Goal: Task Accomplishment & Management: Manage account settings

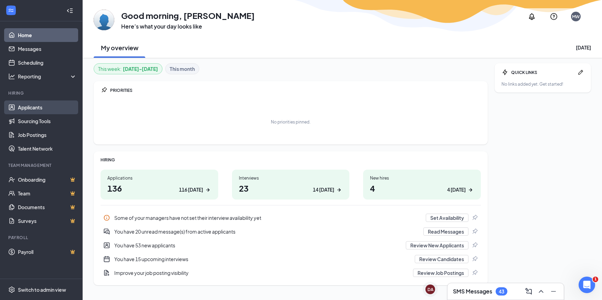
click at [33, 106] on link "Applicants" at bounding box center [47, 107] width 59 height 14
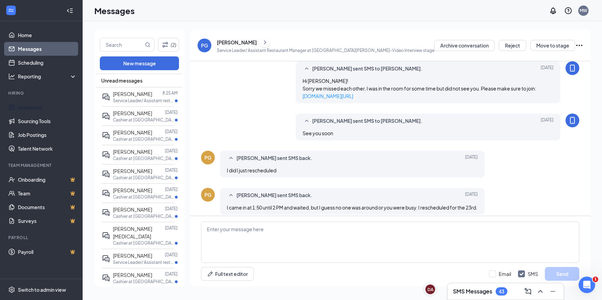
scroll to position [233, 0]
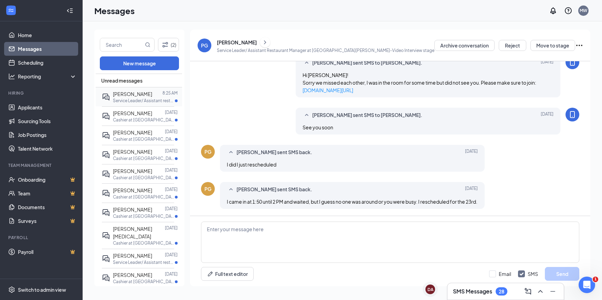
click at [133, 97] on div "[PERSON_NAME]" at bounding box center [132, 94] width 39 height 8
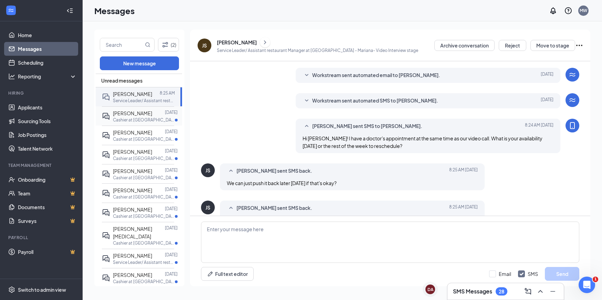
scroll to position [165, 0]
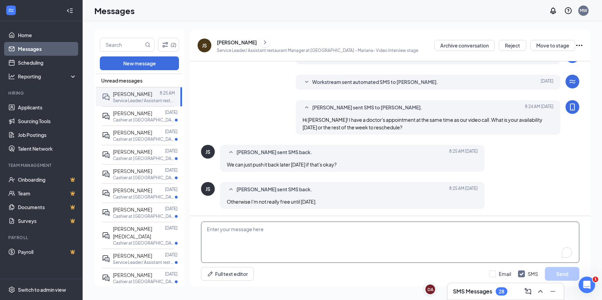
click at [226, 240] on textarea "To enrich screen reader interactions, please activate Accessibility in Grammarl…" at bounding box center [390, 242] width 378 height 41
type textarea "Lets reschedule to Monday. Will 10:30AM work for you?"
click at [563, 276] on button "Send" at bounding box center [562, 274] width 34 height 14
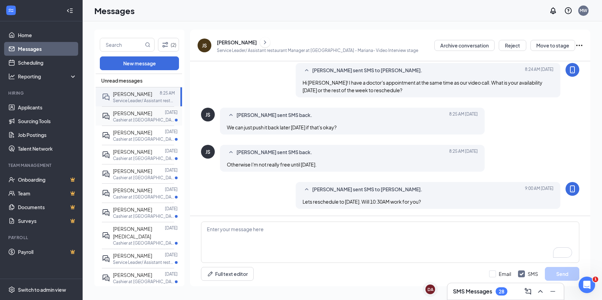
click at [133, 117] on p "Cashier at Chino Hills" at bounding box center [144, 120] width 62 height 6
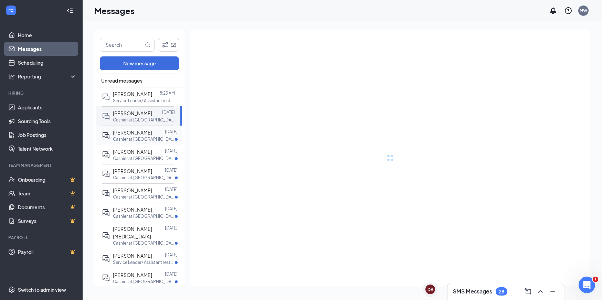
click at [128, 138] on p "Cashier at Chino Hills" at bounding box center [144, 139] width 62 height 6
click at [133, 153] on span "Mike Gutierrez" at bounding box center [132, 151] width 39 height 6
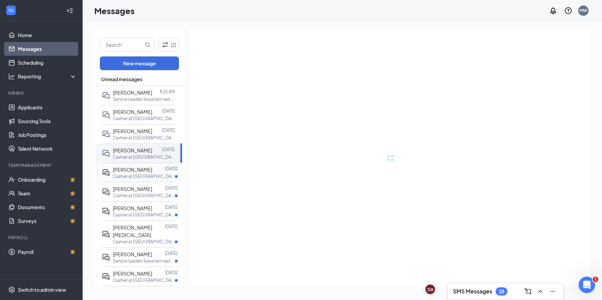
click at [135, 169] on span "Ethan Mendoza" at bounding box center [132, 170] width 39 height 6
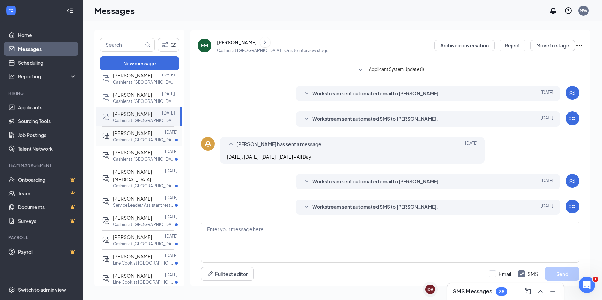
scroll to position [135, 0]
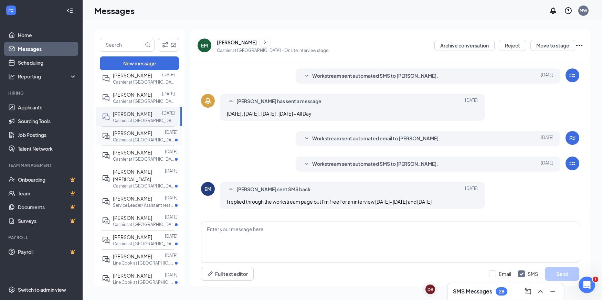
click at [141, 143] on div "Robert Perez Sep 13 Cashier at Irvine" at bounding box center [138, 135] width 72 height 19
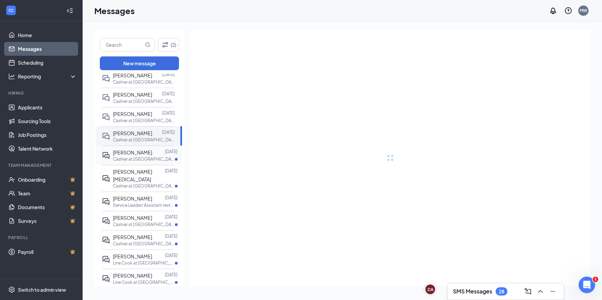
click at [139, 159] on p "Cashier at Pasadena" at bounding box center [144, 159] width 62 height 6
click at [143, 183] on p "Cashier at Northridge" at bounding box center [144, 186] width 62 height 6
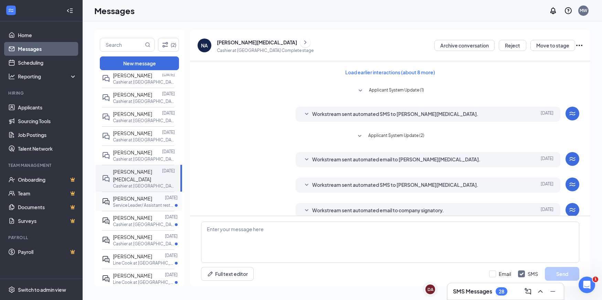
click at [142, 202] on p "Service Leader/ Assistant restaurant Manager at Encino" at bounding box center [144, 205] width 62 height 6
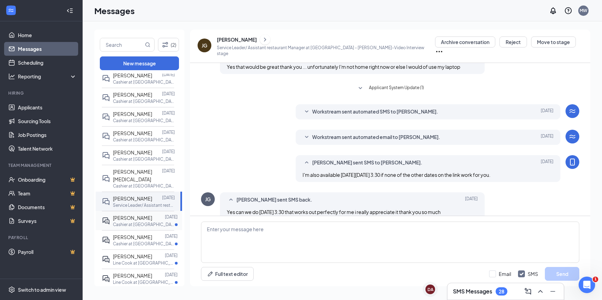
scroll to position [165, 0]
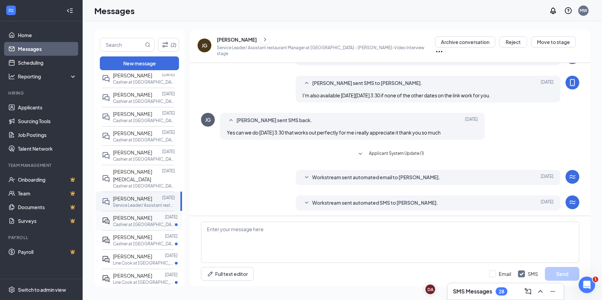
click at [132, 215] on span "Stephanie Phan" at bounding box center [132, 218] width 39 height 6
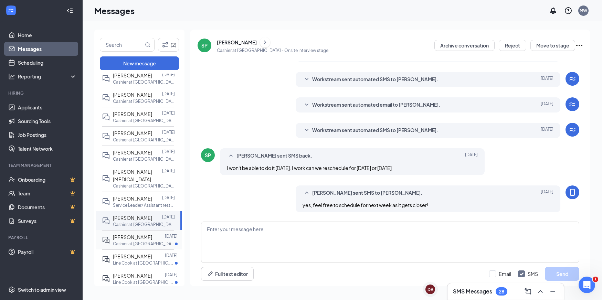
scroll to position [163, 0]
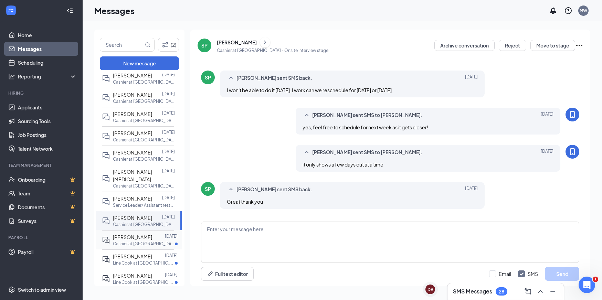
click at [134, 241] on p "Cashier at Chino Hills" at bounding box center [144, 244] width 62 height 6
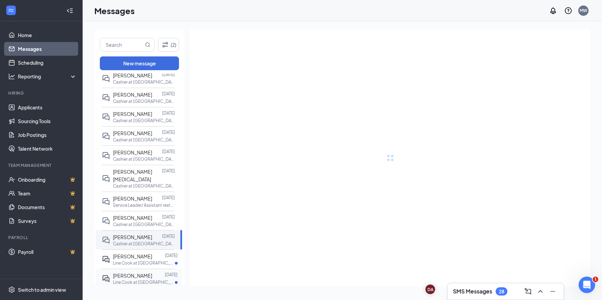
drag, startPoint x: 127, startPoint y: 254, endPoint x: 129, endPoint y: 267, distance: 13.3
click at [127, 260] on p "Line Cook at Irvine" at bounding box center [144, 263] width 62 height 6
click at [129, 272] on span "Vidalia Paxtor" at bounding box center [132, 275] width 39 height 6
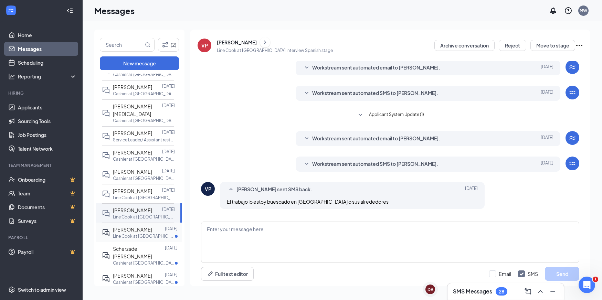
scroll to position [126, 0]
drag, startPoint x: 131, startPoint y: 220, endPoint x: 132, endPoint y: 238, distance: 18.0
click at [131, 224] on span "Rudy Tiran" at bounding box center [132, 227] width 39 height 6
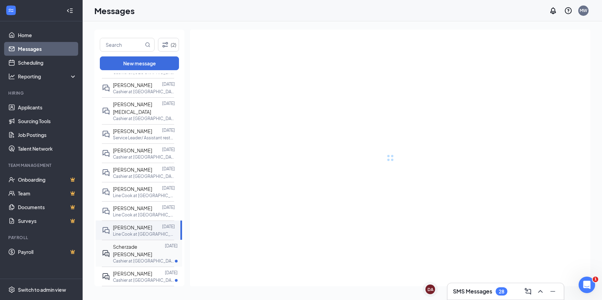
click at [132, 244] on span "Scherzade Magee" at bounding box center [132, 251] width 39 height 14
click at [132, 270] on span "KENNETH RIVERA" at bounding box center [132, 273] width 39 height 6
click at [135, 290] on span "Cynthia Tello" at bounding box center [132, 293] width 39 height 6
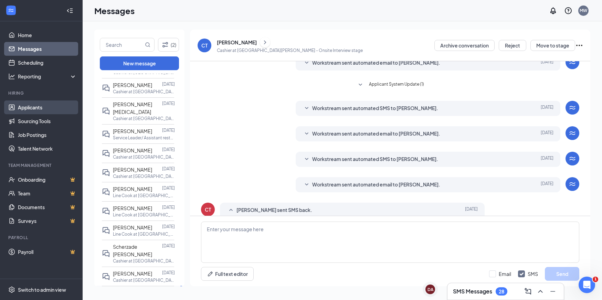
click at [25, 114] on link "Applicants" at bounding box center [47, 107] width 59 height 14
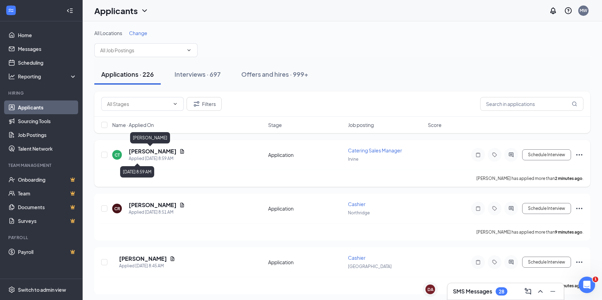
click at [143, 151] on h5 "Cindy Tran" at bounding box center [153, 152] width 48 height 8
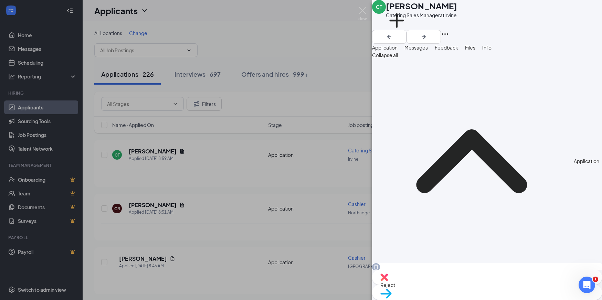
click at [382, 276] on img at bounding box center [384, 278] width 8 height 8
click at [386, 275] on img at bounding box center [384, 278] width 8 height 8
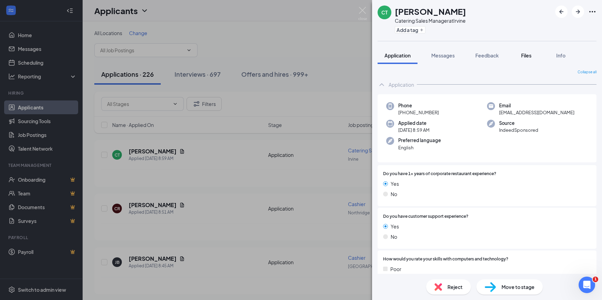
click at [528, 55] on span "Files" at bounding box center [526, 55] width 10 height 6
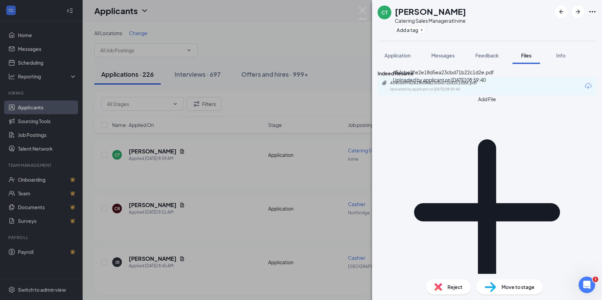
click at [464, 92] on div "454cbe9fe2e18d5ea23cbd71b22c1d2e.pdf Uploaded by applicant on Sep 16, 2025 at 0…" at bounding box center [437, 86] width 111 height 12
click at [453, 285] on span "Reject" at bounding box center [454, 287] width 15 height 8
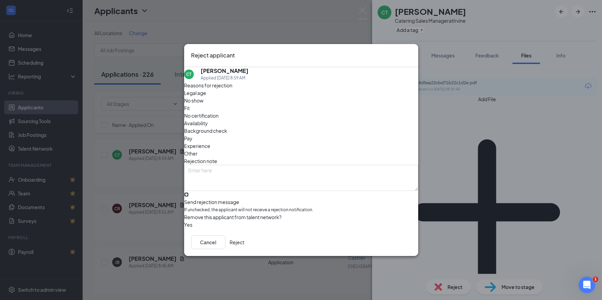
drag, startPoint x: 196, startPoint y: 182, endPoint x: 295, endPoint y: 225, distance: 108.6
click at [189, 192] on input "Send rejection message If unchecked, the applicant will not receive a rejection…" at bounding box center [186, 194] width 4 height 4
checkbox input "true"
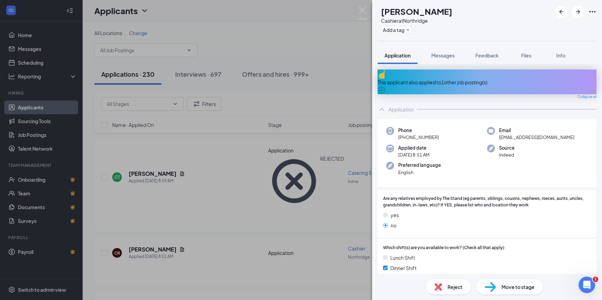
click at [311, 20] on div "CR Carlos-Migel Rodriguez Cashier at Northridge Add a tag Application Messages …" at bounding box center [301, 150] width 602 height 300
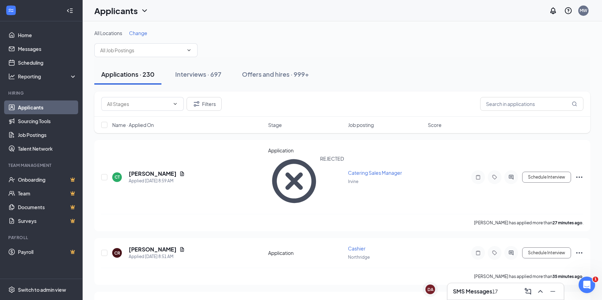
click at [315, 16] on div "Applicants MW" at bounding box center [342, 10] width 519 height 21
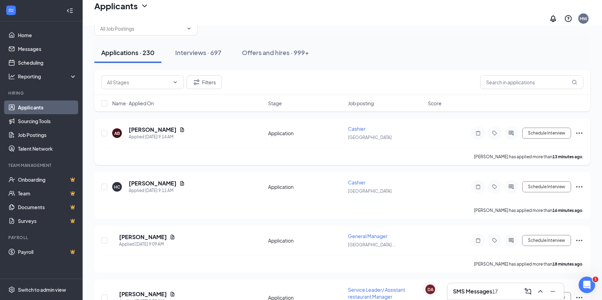
scroll to position [30, 0]
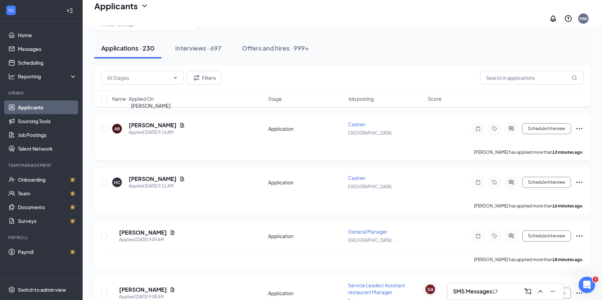
click at [151, 122] on h5 "Andres Blanco" at bounding box center [153, 125] width 48 height 8
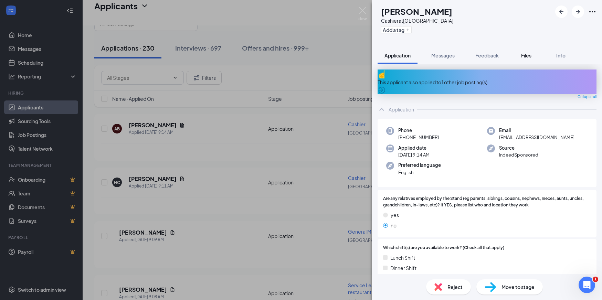
click at [528, 52] on span "Files" at bounding box center [526, 55] width 10 height 6
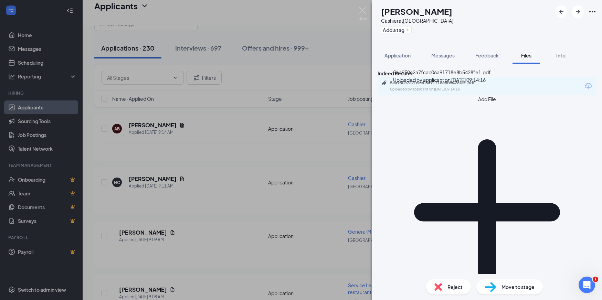
click at [479, 86] on div "5ea950c2a7fcac06a91718e8b5428fe1.pdf" at bounding box center [438, 83] width 96 height 6
click at [509, 282] on div "Move to stage" at bounding box center [509, 286] width 66 height 15
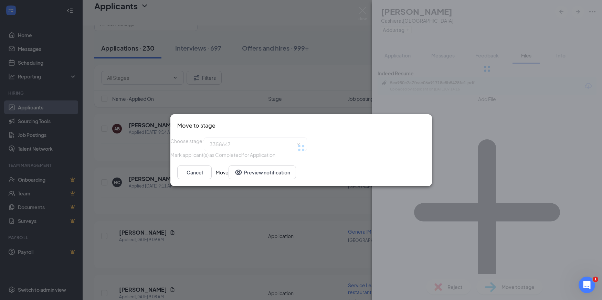
type input "Onsite Interview (next stage)"
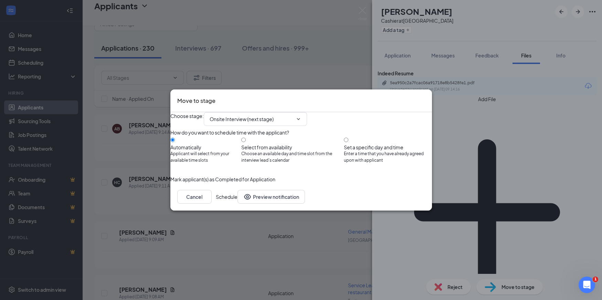
click at [237, 204] on button "Schedule" at bounding box center [227, 197] width 22 height 14
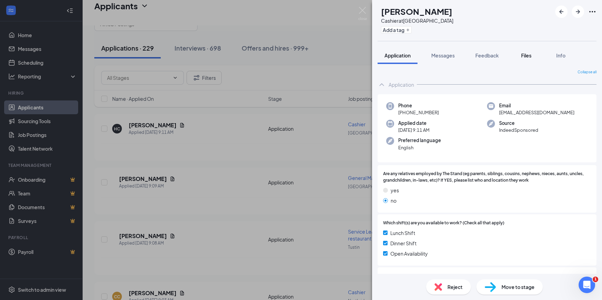
click at [525, 51] on button "Files" at bounding box center [526, 55] width 28 height 17
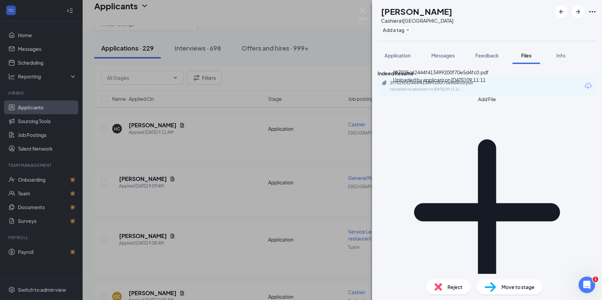
click at [465, 86] on div "2f7025c62444f413499200f70e5d4fc0.pdf" at bounding box center [438, 83] width 96 height 6
click at [499, 285] on div "Move to stage" at bounding box center [509, 286] width 66 height 15
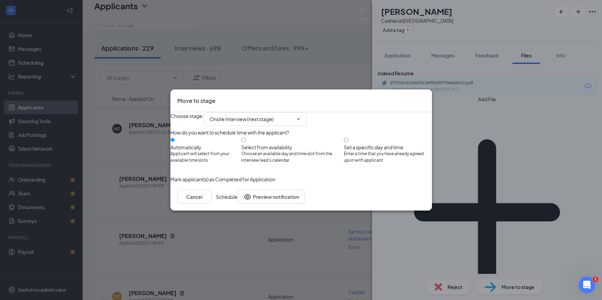
click at [237, 204] on button "Schedule" at bounding box center [227, 197] width 22 height 14
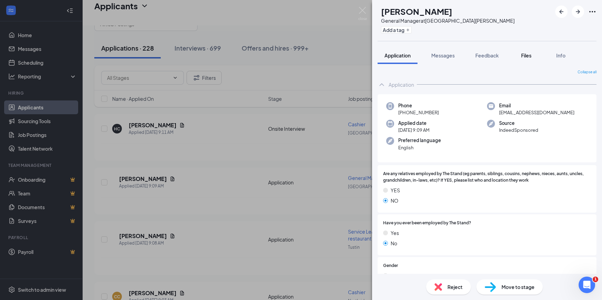
click at [532, 51] on button "Files" at bounding box center [526, 55] width 28 height 17
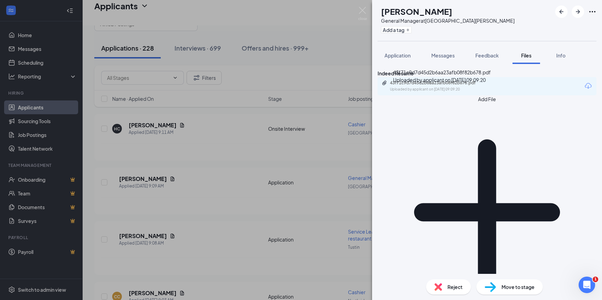
click at [439, 92] on div "Uploaded by applicant on Sep 16, 2025 at 09:09:20" at bounding box center [441, 90] width 103 height 6
click at [517, 285] on span "Move to stage" at bounding box center [517, 287] width 33 height 8
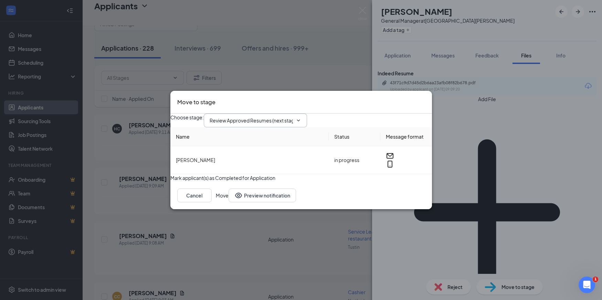
click at [257, 117] on input "Review Approved Resumes (next stage)" at bounding box center [251, 121] width 83 height 8
click at [253, 187] on div "Video Screening" at bounding box center [233, 191] width 37 height 8
type input "Video Screening"
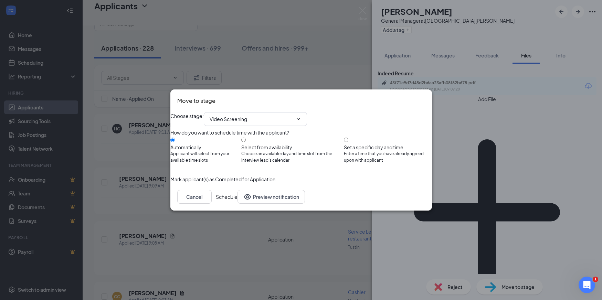
click at [237, 204] on button "Schedule" at bounding box center [227, 197] width 22 height 14
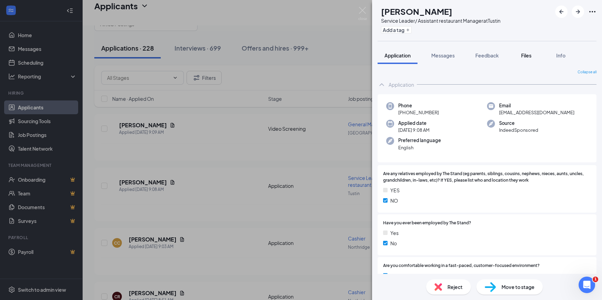
click at [526, 53] on span "Files" at bounding box center [526, 55] width 10 height 6
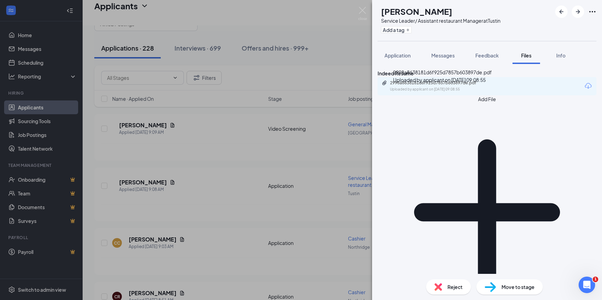
click at [472, 86] on div "2998a8638181d6f925d7857b603897de.pdf" at bounding box center [438, 83] width 96 height 6
click at [451, 283] on span "Reject" at bounding box center [454, 287] width 15 height 8
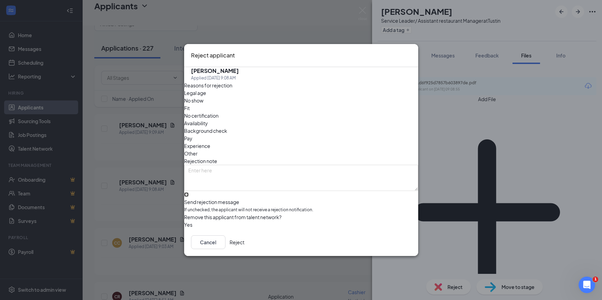
click at [189, 192] on input "Send rejection message If unchecked, the applicant will not receive a rejection…" at bounding box center [186, 194] width 4 height 4
checkbox input "true"
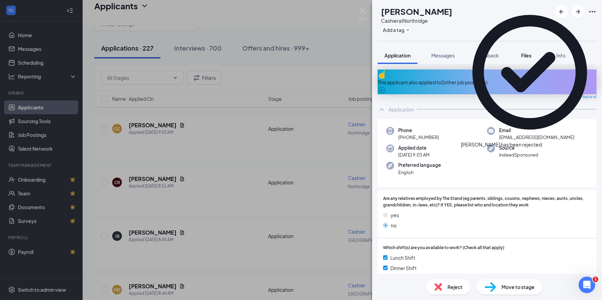
click at [525, 49] on button "Files" at bounding box center [526, 55] width 28 height 17
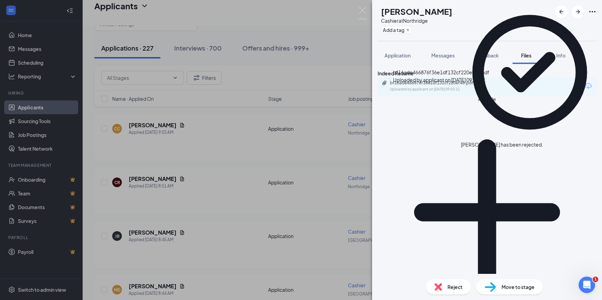
click at [458, 92] on div "bf16ade466876f36e1df132cf220ef48.pdf Uploaded by applicant on Sep 16, 2025 at 0…" at bounding box center [437, 86] width 111 height 12
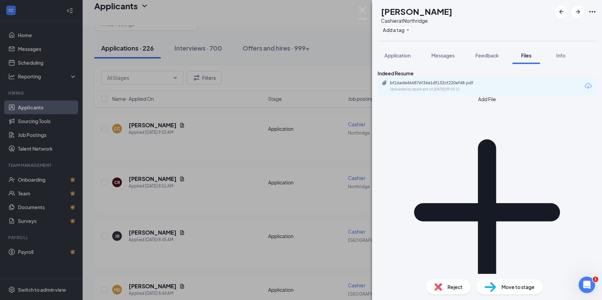
click at [455, 286] on span "Reject" at bounding box center [454, 287] width 15 height 8
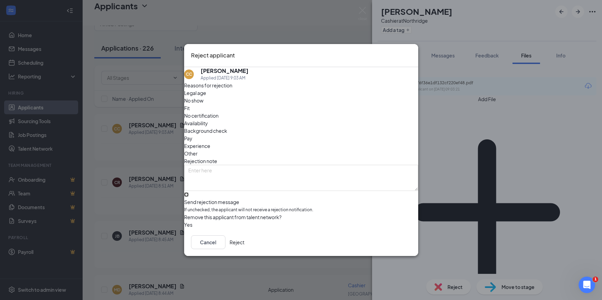
drag, startPoint x: 195, startPoint y: 183, endPoint x: 408, endPoint y: 246, distance: 222.4
click at [189, 192] on input "Send rejection message If unchecked, the applicant will not receive a rejection…" at bounding box center [186, 194] width 4 height 4
checkbox input "true"
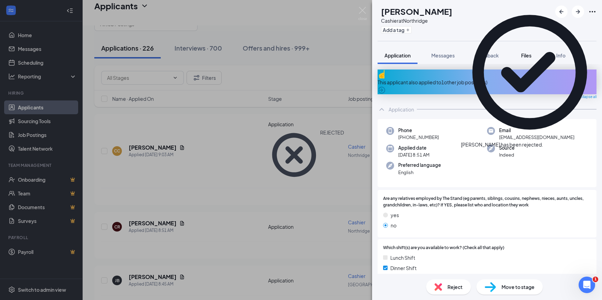
click at [530, 54] on span "Files" at bounding box center [526, 55] width 10 height 6
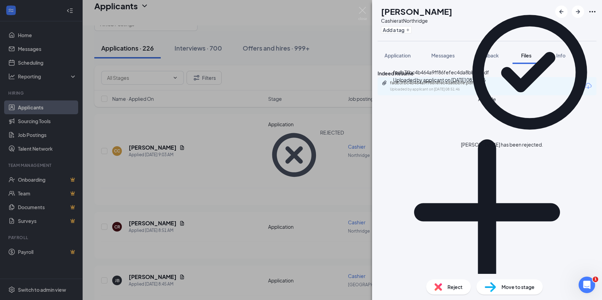
click at [452, 86] on div "fadb3fbc4b464a9ff86fefec4da8bbfe.pdf" at bounding box center [438, 83] width 96 height 6
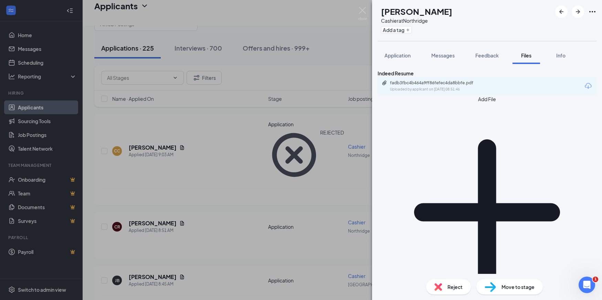
click at [450, 286] on span "Reject" at bounding box center [454, 287] width 15 height 8
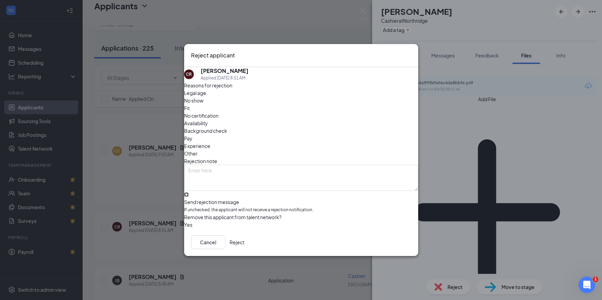
drag, startPoint x: 196, startPoint y: 183, endPoint x: 228, endPoint y: 192, distance: 33.0
click at [189, 192] on input "Send rejection message If unchecked, the applicant will not receive a rejection…" at bounding box center [186, 194] width 4 height 4
checkbox input "true"
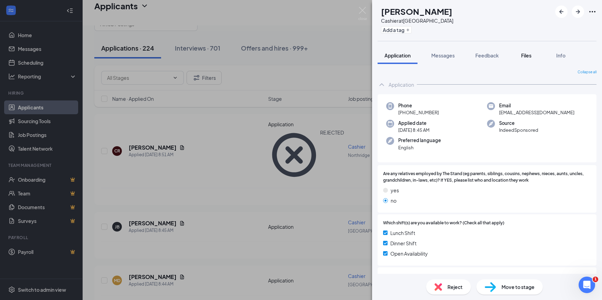
click at [520, 56] on div "Files" at bounding box center [526, 55] width 14 height 7
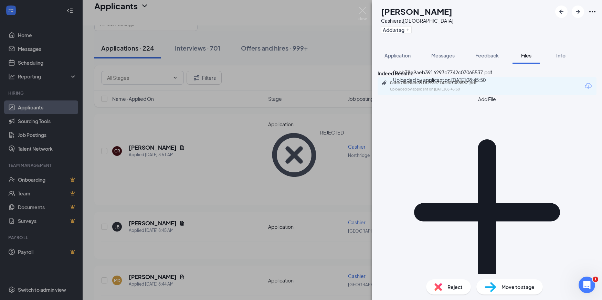
click at [465, 92] on div "Uploaded by applicant on Sep 16, 2025 at 08:45:50" at bounding box center [441, 90] width 103 height 6
click at [505, 281] on div "Move to stage" at bounding box center [509, 286] width 66 height 15
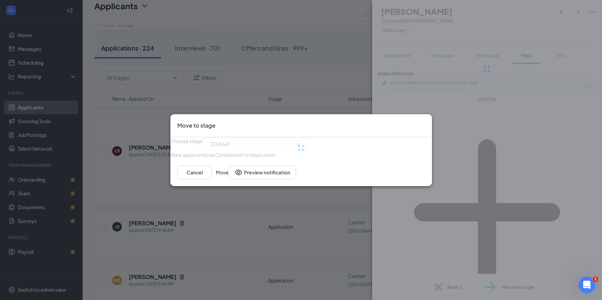
type input "Onsite Interview (next stage)"
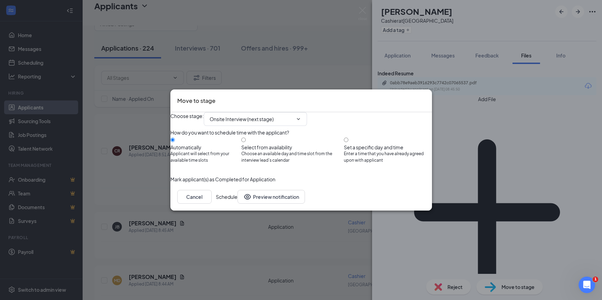
click at [237, 204] on button "Schedule" at bounding box center [227, 197] width 22 height 14
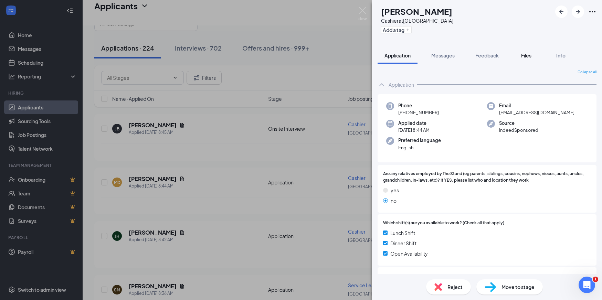
click at [524, 52] on span "Files" at bounding box center [526, 55] width 10 height 6
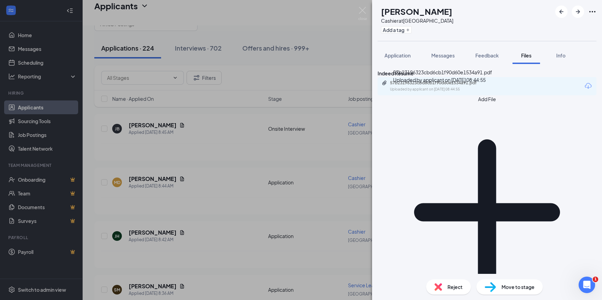
click at [460, 86] on div "57b23196323cbd6cb1f90d60e1534a91.pdf" at bounding box center [438, 83] width 96 height 6
click at [496, 287] on div "Move to stage" at bounding box center [509, 286] width 66 height 15
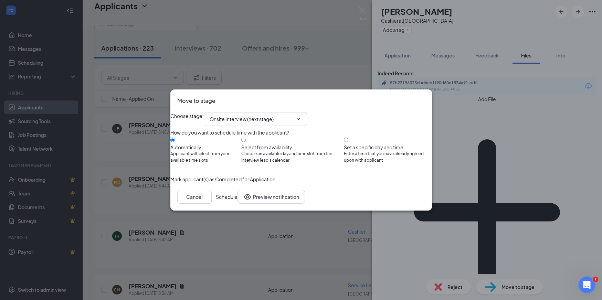
click at [237, 204] on button "Schedule" at bounding box center [227, 197] width 22 height 14
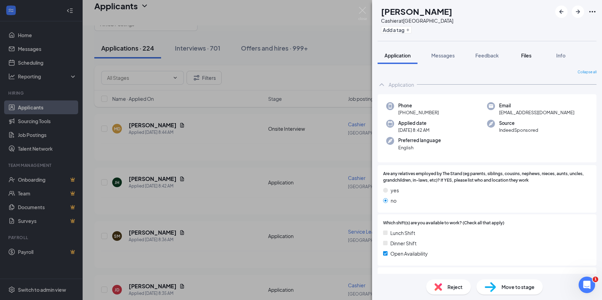
click at [527, 53] on span "Files" at bounding box center [526, 55] width 10 height 6
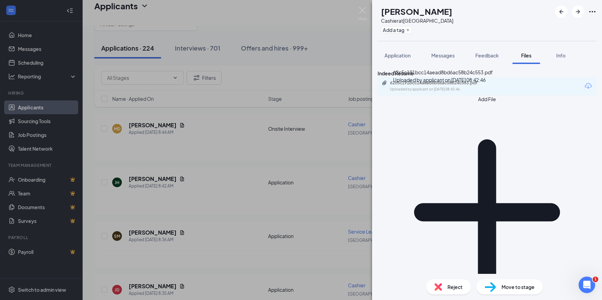
click at [452, 86] on div "62c5c191bcc14aead8bd6ac58b24c553.pdf" at bounding box center [438, 83] width 96 height 6
click at [521, 291] on div "Move to stage" at bounding box center [509, 286] width 66 height 15
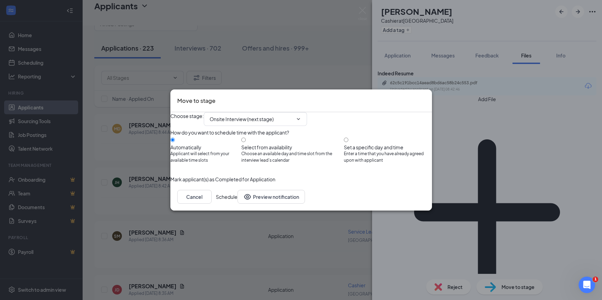
click at [237, 204] on button "Schedule" at bounding box center [227, 197] width 22 height 14
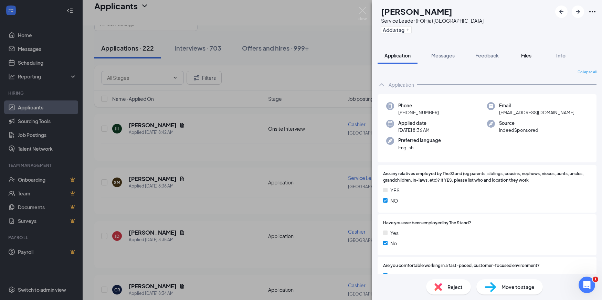
click at [525, 57] on span "Files" at bounding box center [526, 55] width 10 height 6
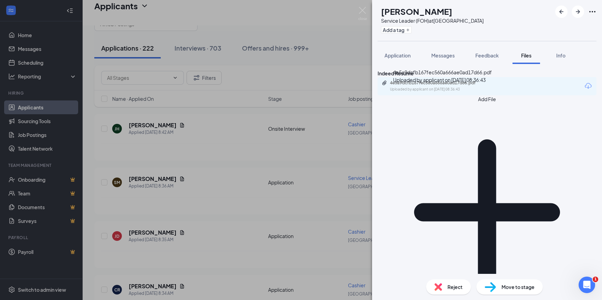
click at [436, 86] on div "4e5a9dcfb167fec560a666ae0ad17d66.pdf" at bounding box center [438, 83] width 96 height 6
click at [512, 286] on span "Move to stage" at bounding box center [517, 287] width 33 height 8
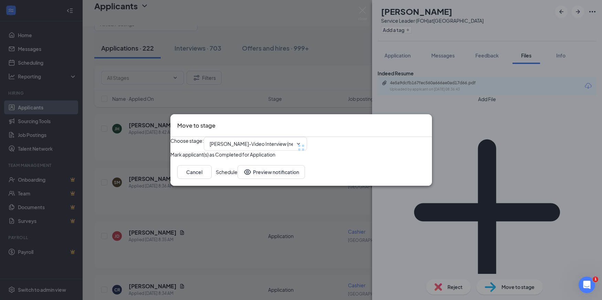
click at [253, 137] on div at bounding box center [300, 147] width 261 height 21
click at [257, 137] on div at bounding box center [300, 147] width 261 height 21
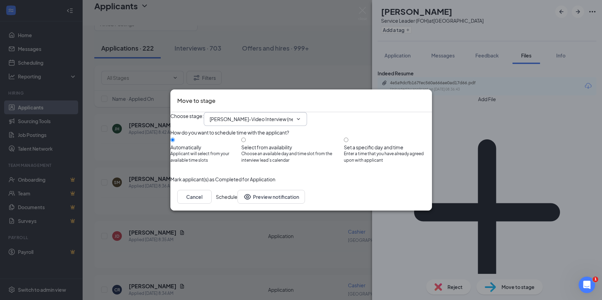
click at [261, 115] on input "Jess-Video Interview (next stage)" at bounding box center [251, 119] width 83 height 8
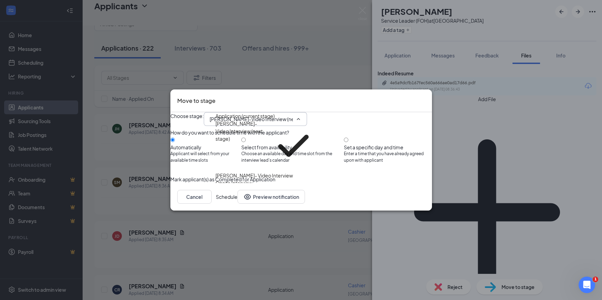
drag, startPoint x: 254, startPoint y: 137, endPoint x: 263, endPoint y: 138, distance: 8.7
click at [254, 172] on div "Mariana- Video Interview" at bounding box center [253, 176] width 77 height 8
type input "Mariana- Video Interview"
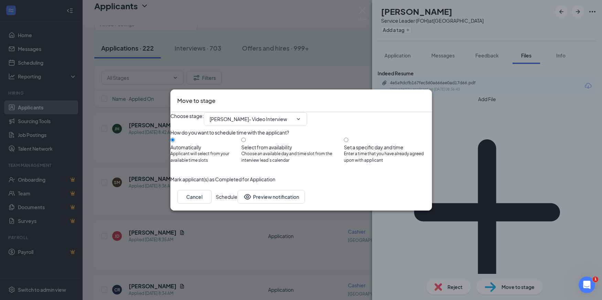
click at [237, 204] on button "Schedule" at bounding box center [227, 197] width 22 height 14
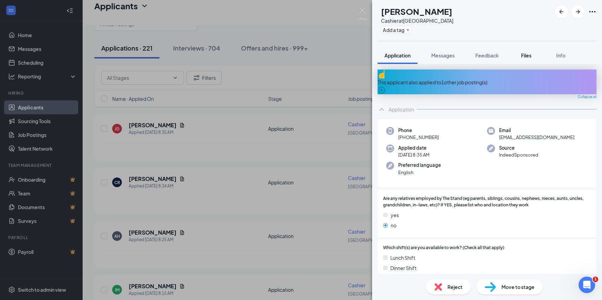
click at [525, 55] on span "Files" at bounding box center [526, 55] width 10 height 6
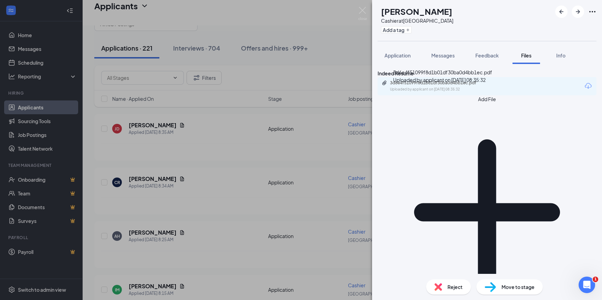
click at [457, 86] on div "3d6e4f51099f8d1b01df30ba0d4bb1ec.pdf" at bounding box center [438, 83] width 96 height 6
click at [523, 290] on span "Move to stage" at bounding box center [517, 287] width 33 height 8
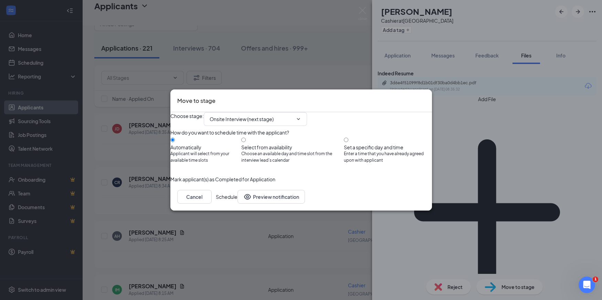
click at [237, 204] on button "Schedule" at bounding box center [227, 197] width 22 height 14
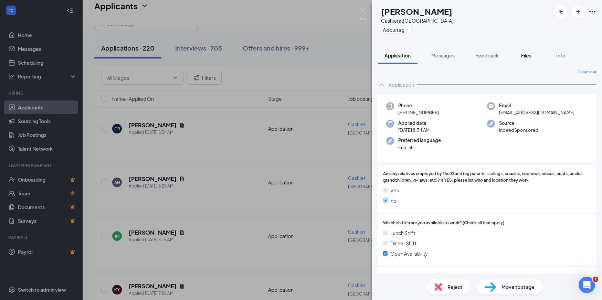
click at [529, 55] on span "Files" at bounding box center [526, 55] width 10 height 6
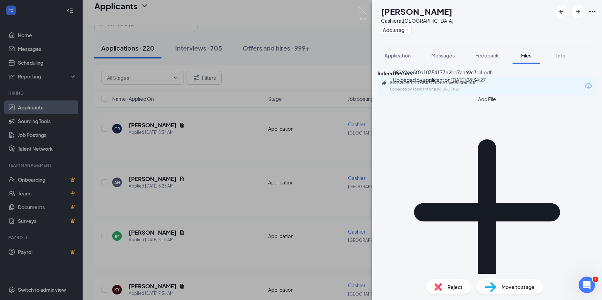
click at [441, 86] on div "89262ee5f0a10354177e2bc7aa69c3d4.pdf" at bounding box center [438, 83] width 96 height 6
click at [447, 288] on span "Reject" at bounding box center [454, 287] width 15 height 8
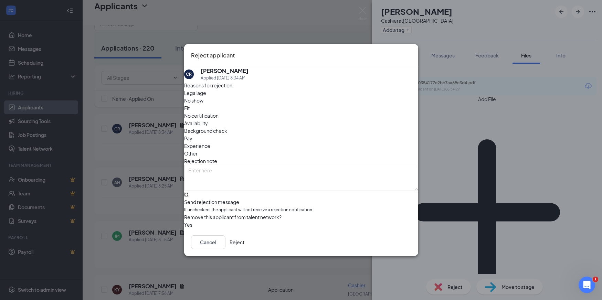
drag, startPoint x: 195, startPoint y: 186, endPoint x: 340, endPoint y: 243, distance: 154.8
click at [189, 192] on input "Send rejection message If unchecked, the applicant will not receive a rejection…" at bounding box center [186, 194] width 4 height 4
checkbox input "true"
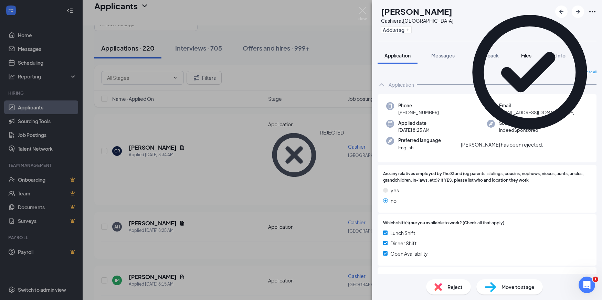
click at [525, 56] on span "Files" at bounding box center [526, 55] width 10 height 6
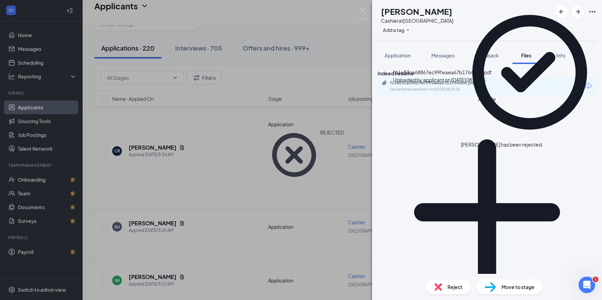
click at [433, 86] on div "fc1e83ca68867ec99feaea67b1764d6d.pdf" at bounding box center [438, 83] width 96 height 6
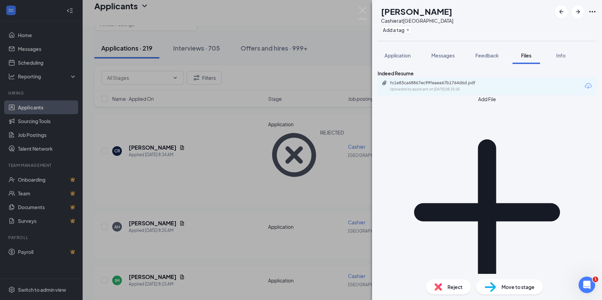
click at [499, 286] on div "Move to stage" at bounding box center [509, 286] width 66 height 15
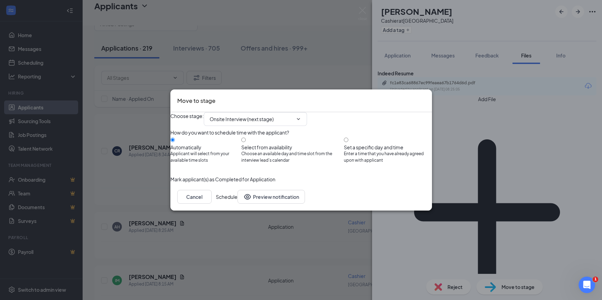
drag, startPoint x: 422, startPoint y: 215, endPoint x: 417, endPoint y: 213, distance: 5.2
click at [237, 204] on button "Schedule" at bounding box center [227, 197] width 22 height 14
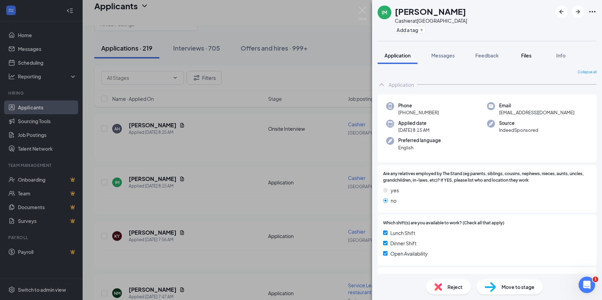
click at [526, 55] on span "Files" at bounding box center [526, 55] width 10 height 6
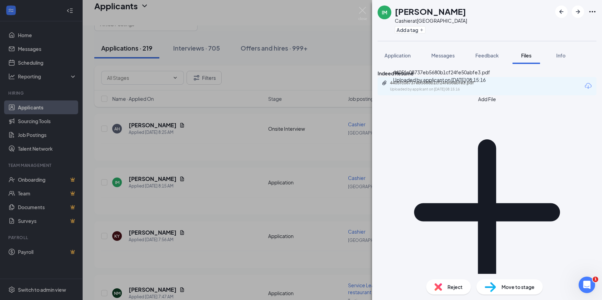
click at [471, 86] on div "4405fc08737eb5680b1cf24fe50abfe3.pdf" at bounding box center [438, 83] width 96 height 6
click at [458, 288] on span "Reject" at bounding box center [454, 287] width 15 height 8
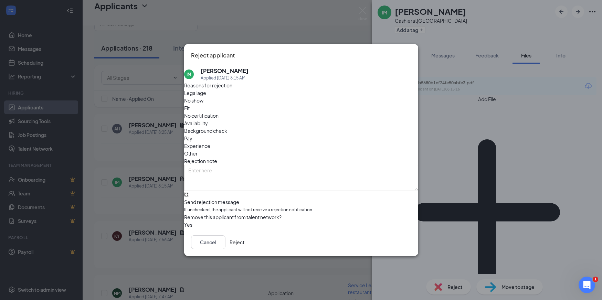
click at [189, 192] on input "Send rejection message If unchecked, the applicant will not receive a rejection…" at bounding box center [186, 194] width 4 height 4
checkbox input "true"
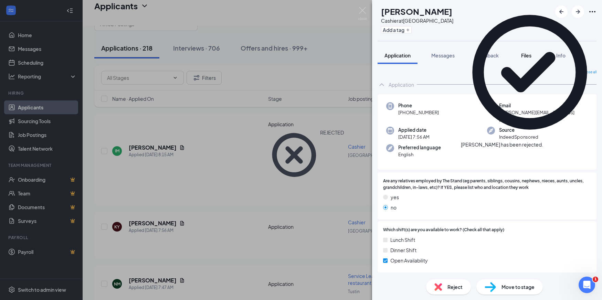
click at [523, 55] on span "Files" at bounding box center [526, 55] width 10 height 6
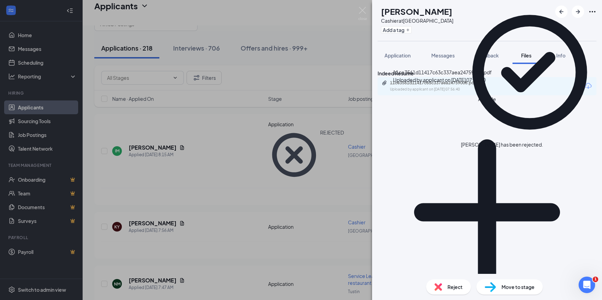
click at [448, 92] on div "Uploaded by applicant on Sep 16, 2025 at 07:56:40" at bounding box center [441, 90] width 103 height 6
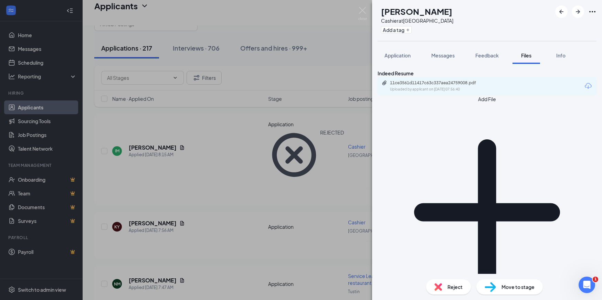
click at [504, 283] on span "Move to stage" at bounding box center [517, 287] width 33 height 8
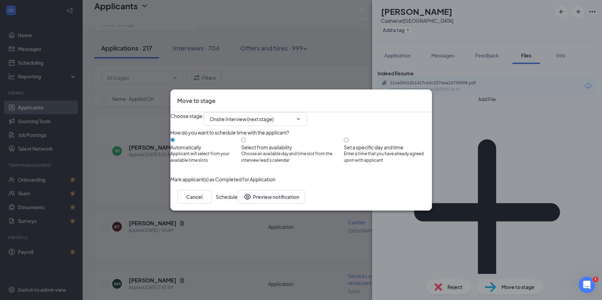
click at [237, 204] on button "Schedule" at bounding box center [227, 197] width 22 height 14
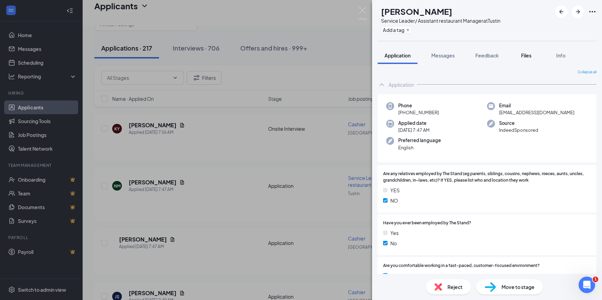
click at [528, 53] on span "Files" at bounding box center [526, 55] width 10 height 6
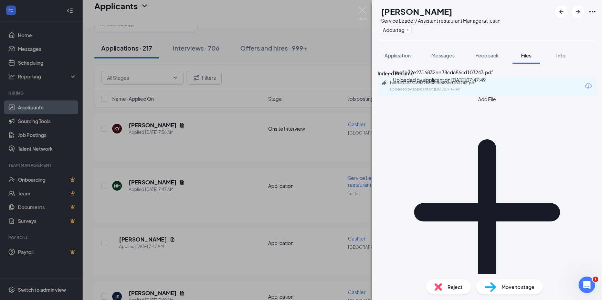
click at [475, 92] on div "beefe32e2316832ee38cd686cd103243.pdf Uploaded by applicant on Sep 16, 2025 at 0…" at bounding box center [437, 86] width 111 height 12
click at [454, 285] on span "Reject" at bounding box center [454, 287] width 15 height 8
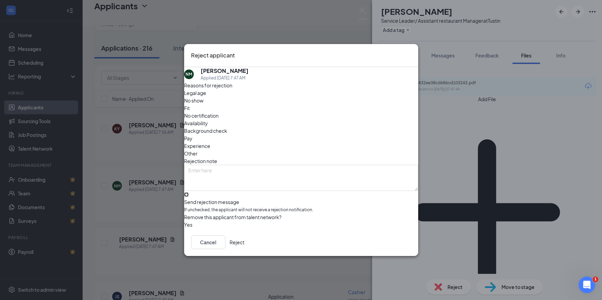
click at [189, 192] on input "Send rejection message If unchecked, the applicant will not receive a rejection…" at bounding box center [186, 194] width 4 height 4
checkbox input "true"
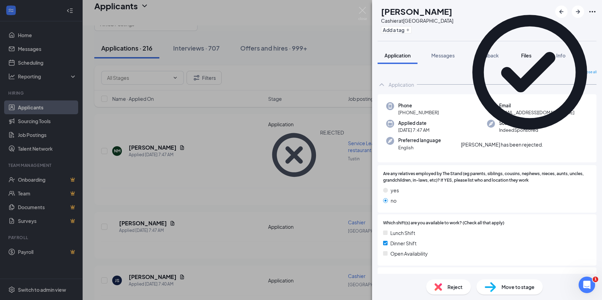
click at [526, 54] on span "Files" at bounding box center [526, 55] width 10 height 6
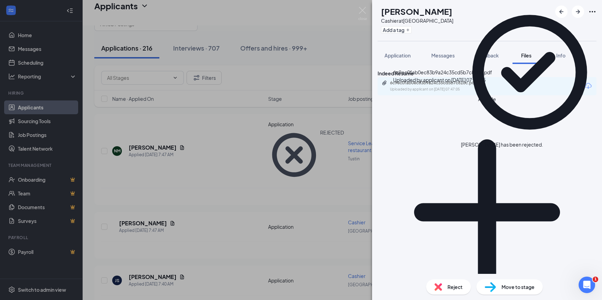
click at [466, 92] on div "Uploaded by applicant on Sep 16, 2025 at 07:47:05" at bounding box center [441, 90] width 103 height 6
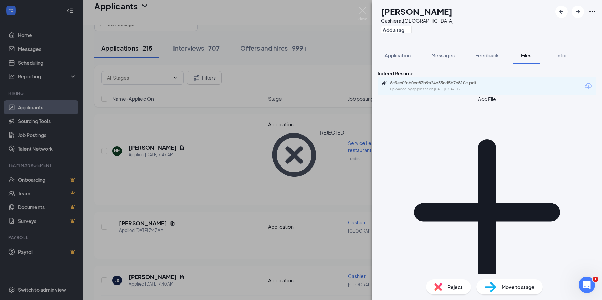
click at [514, 288] on span "Move to stage" at bounding box center [517, 287] width 33 height 8
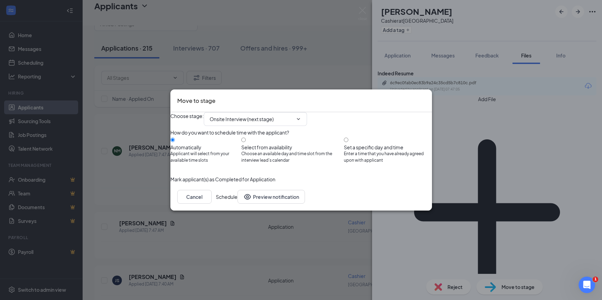
click at [237, 204] on button "Schedule" at bounding box center [227, 197] width 22 height 14
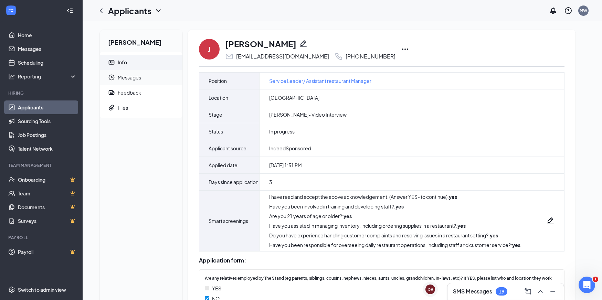
click at [142, 81] on span "Messages" at bounding box center [147, 77] width 59 height 15
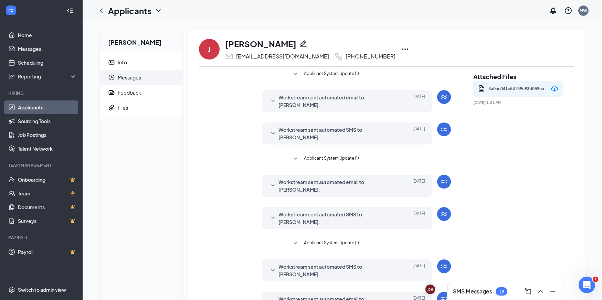
click at [407, 49] on icon "Ellipses" at bounding box center [405, 49] width 6 height 1
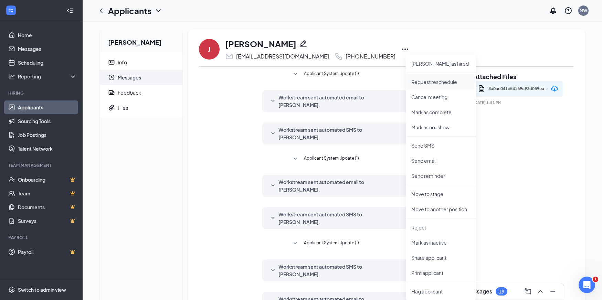
click at [444, 81] on p "Request reschedule" at bounding box center [440, 81] width 59 height 7
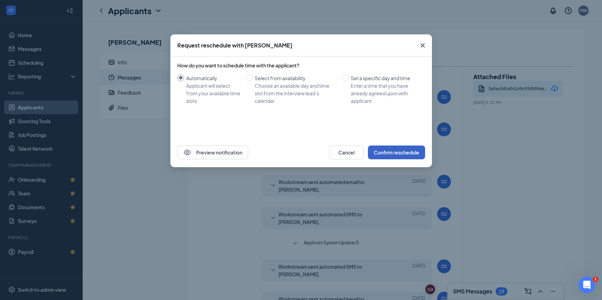
click at [396, 151] on button "Confirm reschedule" at bounding box center [396, 153] width 57 height 14
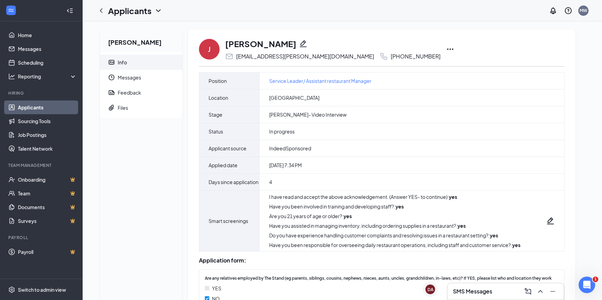
click at [447, 49] on icon "Ellipses" at bounding box center [450, 49] width 6 height 1
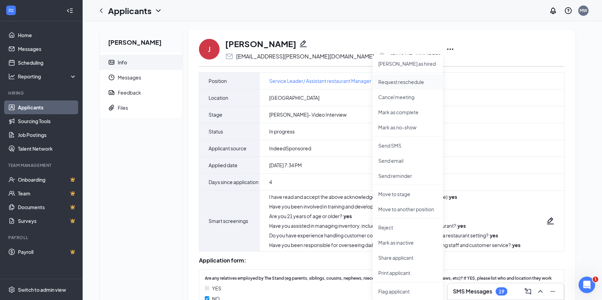
click at [417, 84] on p "Request reschedule" at bounding box center [407, 81] width 59 height 7
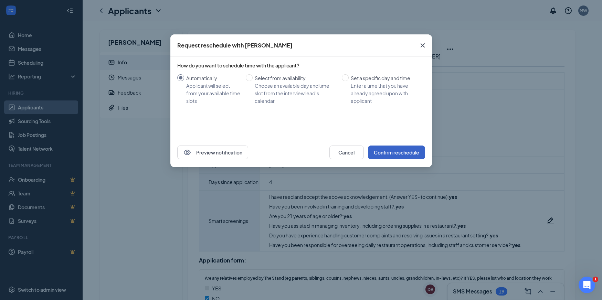
click at [390, 159] on button "Confirm reschedule" at bounding box center [396, 153] width 57 height 14
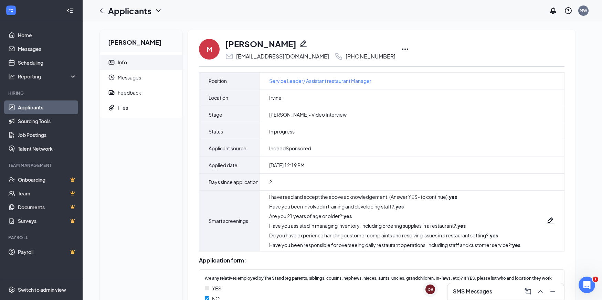
click at [401, 48] on icon "Ellipses" at bounding box center [405, 49] width 8 height 8
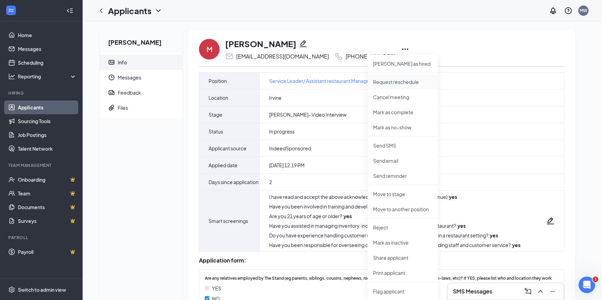
click at [402, 80] on p "Request reschedule" at bounding box center [402, 81] width 59 height 7
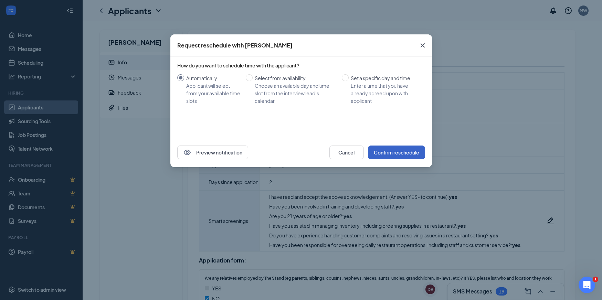
click at [417, 154] on button "Confirm reschedule" at bounding box center [396, 153] width 57 height 14
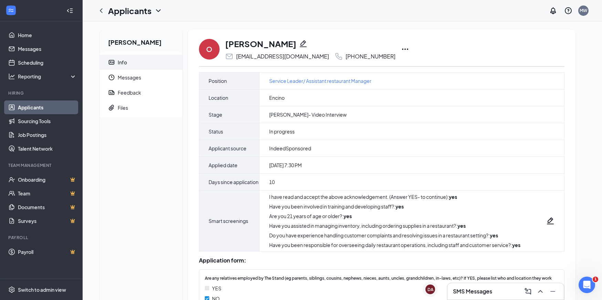
click at [402, 50] on icon "Ellipses" at bounding box center [405, 49] width 6 height 1
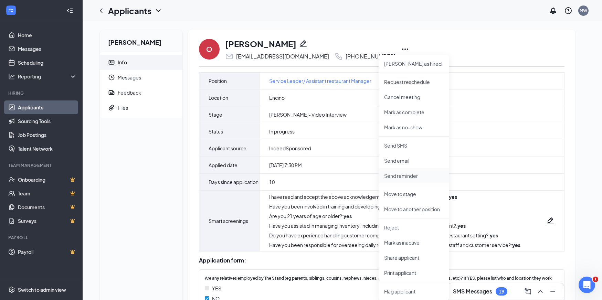
scroll to position [1, 0]
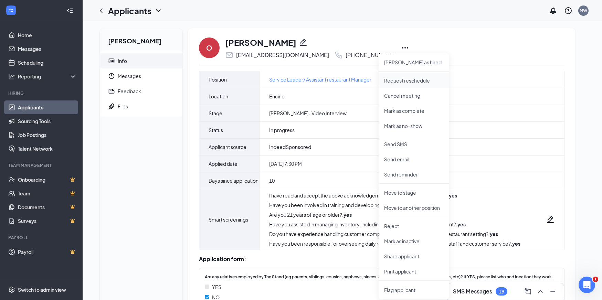
click at [417, 81] on p "Request reschedule" at bounding box center [413, 80] width 59 height 7
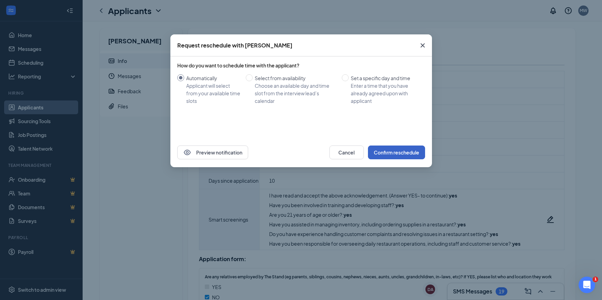
click at [404, 147] on button "Confirm reschedule" at bounding box center [396, 153] width 57 height 14
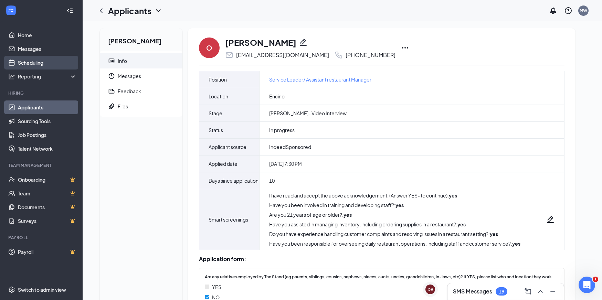
click at [39, 61] on link "Scheduling" at bounding box center [47, 63] width 59 height 14
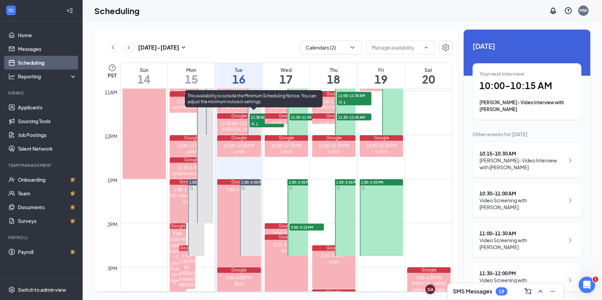
scroll to position [484, 0]
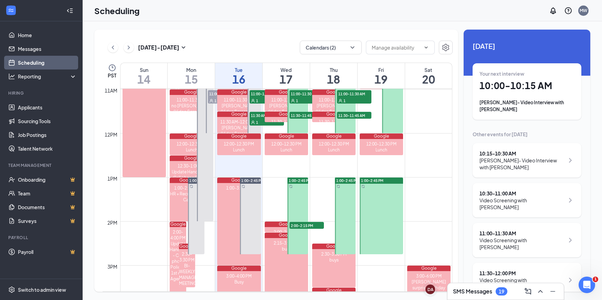
click at [384, 222] on div at bounding box center [381, 216] width 43 height 77
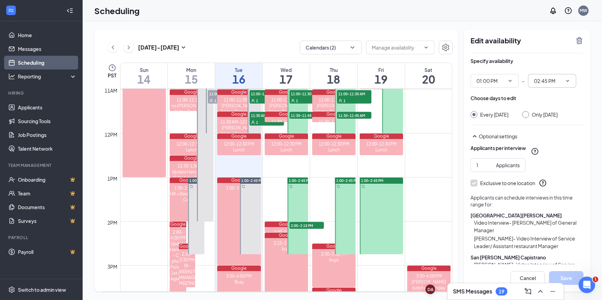
click at [553, 83] on input "02:45 PM" at bounding box center [548, 81] width 28 height 8
click at [383, 209] on div at bounding box center [381, 216] width 43 height 77
click at [380, 194] on div at bounding box center [381, 216] width 43 height 77
click at [582, 38] on icon "TrashOutline" at bounding box center [579, 40] width 8 height 8
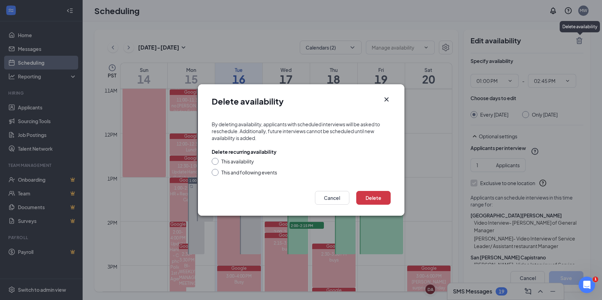
click at [215, 162] on input "This availability" at bounding box center [214, 160] width 5 height 5
radio input "true"
click at [371, 196] on button "Delete" at bounding box center [373, 198] width 34 height 14
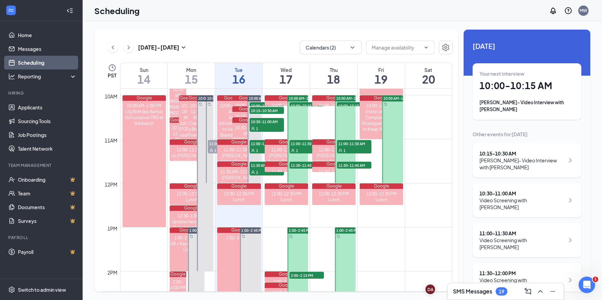
scroll to position [469, 0]
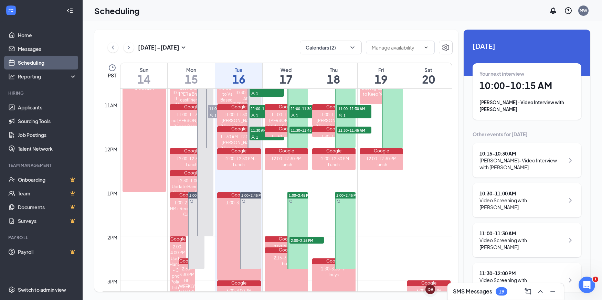
click at [296, 247] on div at bounding box center [297, 230] width 21 height 77
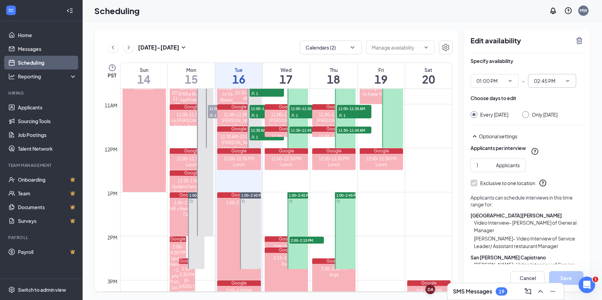
click at [545, 83] on input "02:45 PM" at bounding box center [548, 81] width 28 height 8
click at [553, 157] on div "02:30 PM" at bounding box center [549, 155] width 20 height 8
type input "02:30 PM"
click at [568, 280] on button "Save" at bounding box center [566, 278] width 34 height 14
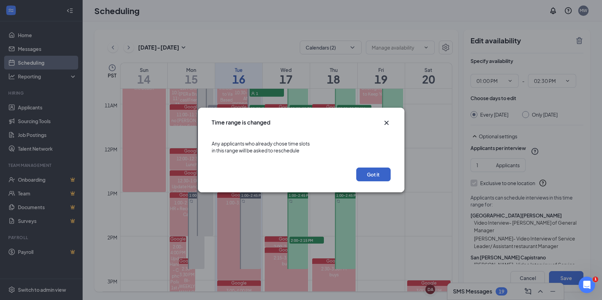
click at [376, 172] on button "Got it" at bounding box center [373, 175] width 34 height 14
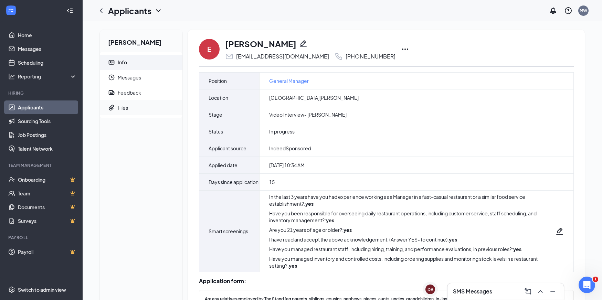
click at [124, 106] on div "Files" at bounding box center [123, 107] width 10 height 7
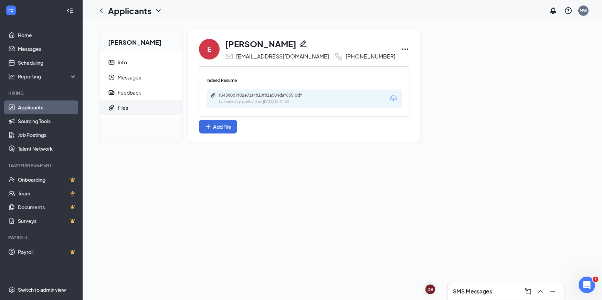
click at [389, 97] on icon "Download" at bounding box center [393, 98] width 8 height 8
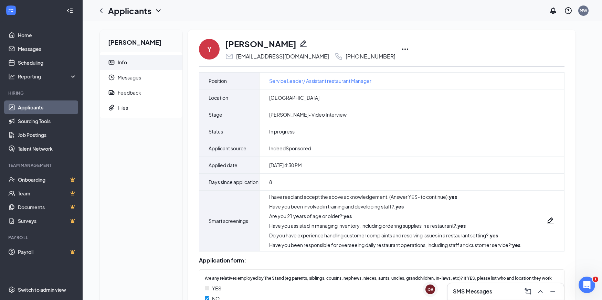
scroll to position [1, 0]
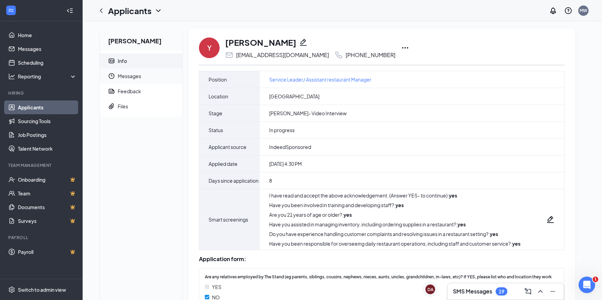
click at [147, 77] on span "Messages" at bounding box center [147, 75] width 59 height 15
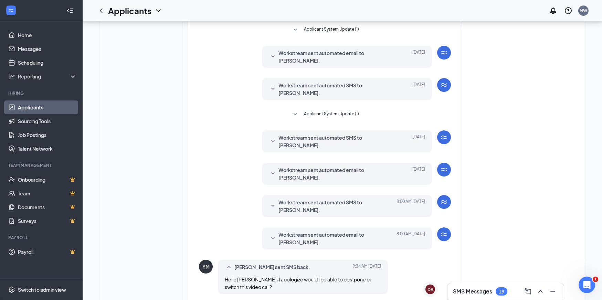
scroll to position [192, 0]
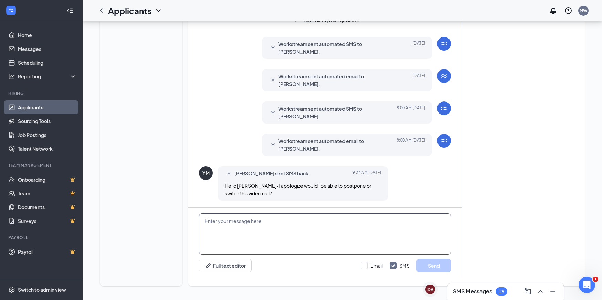
click at [258, 229] on textarea at bounding box center [325, 233] width 252 height 41
type textarea "yes"
click at [437, 269] on button "Send" at bounding box center [433, 266] width 34 height 14
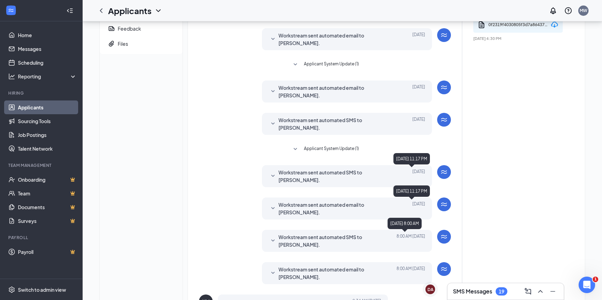
scroll to position [0, 0]
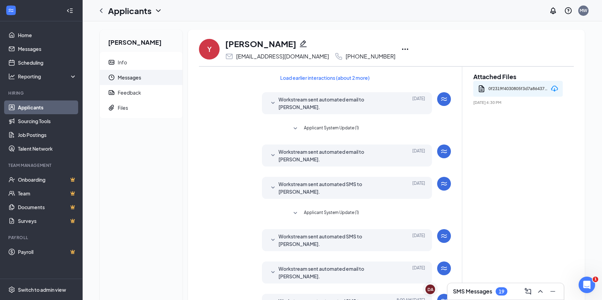
click at [401, 51] on icon "Ellipses" at bounding box center [405, 49] width 8 height 8
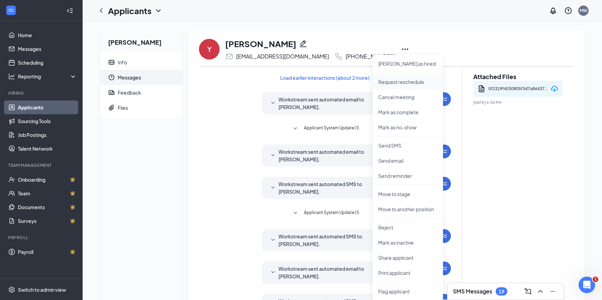
click at [399, 81] on p "Request reschedule" at bounding box center [407, 81] width 59 height 7
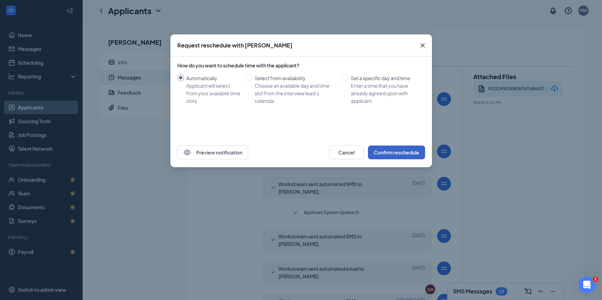
click at [393, 150] on button "Confirm reschedule" at bounding box center [396, 153] width 57 height 14
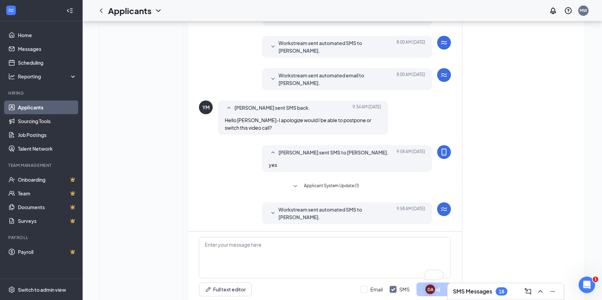
scroll to position [289, 0]
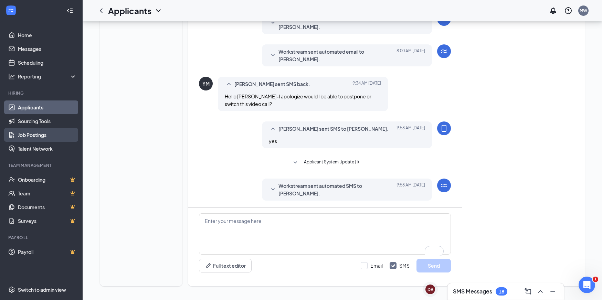
click at [39, 138] on link "Job Postings" at bounding box center [47, 135] width 59 height 14
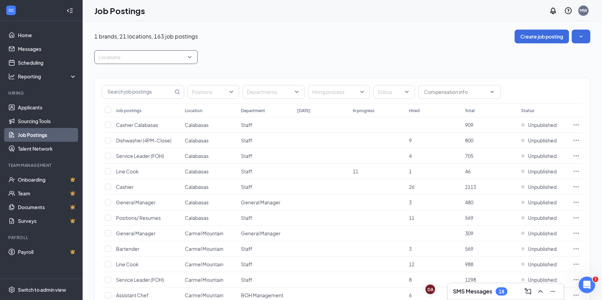
click at [135, 53] on div at bounding box center [142, 57] width 93 height 11
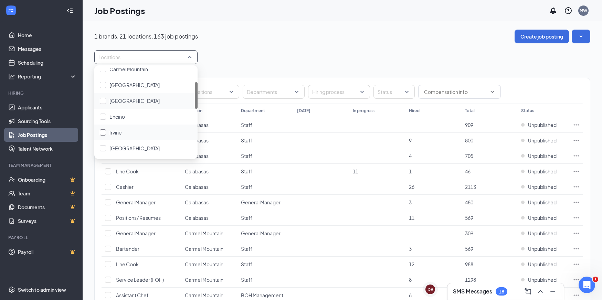
scroll to position [50, 0]
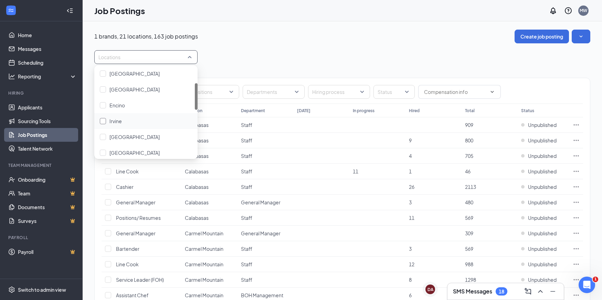
click at [104, 120] on div at bounding box center [103, 121] width 6 height 6
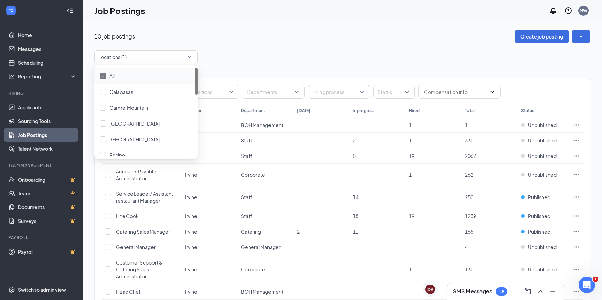
drag, startPoint x: 337, startPoint y: 52, endPoint x: 333, endPoint y: 52, distance: 4.8
click at [337, 52] on div "Locations (1)" at bounding box center [342, 57] width 496 height 14
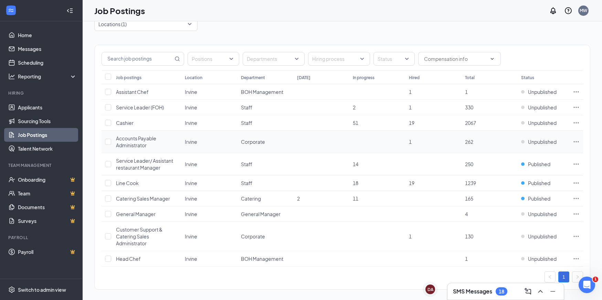
scroll to position [38, 0]
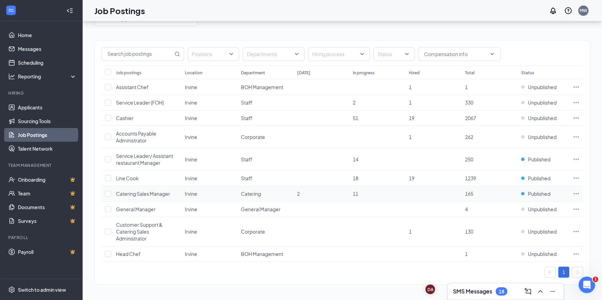
click at [577, 193] on icon "Ellipses" at bounding box center [575, 193] width 7 height 7
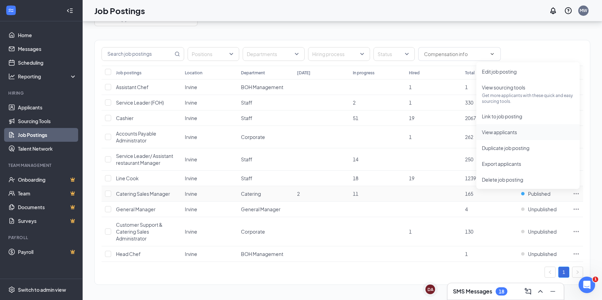
click at [507, 131] on span "View applicants" at bounding box center [499, 132] width 35 height 6
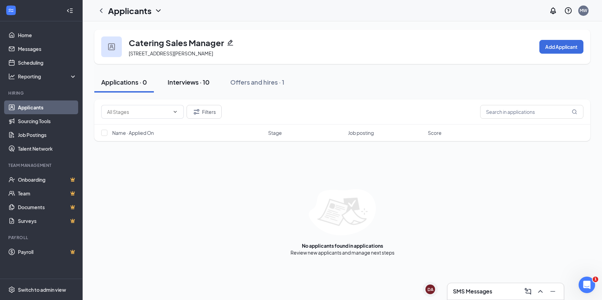
click at [184, 83] on div "Interviews · 10" at bounding box center [189, 82] width 42 height 9
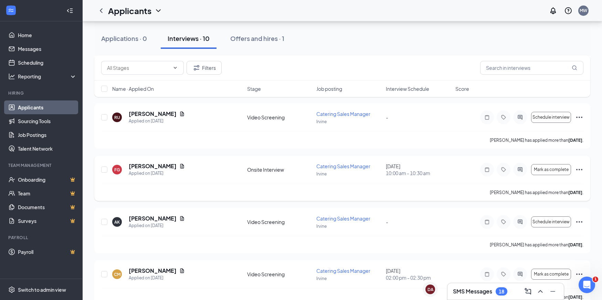
scroll to position [148, 0]
click at [156, 166] on h5 "Faith Gonzalez" at bounding box center [153, 167] width 48 height 8
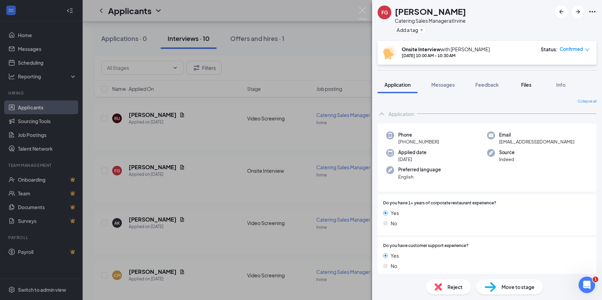
click at [529, 83] on span "Files" at bounding box center [526, 85] width 10 height 6
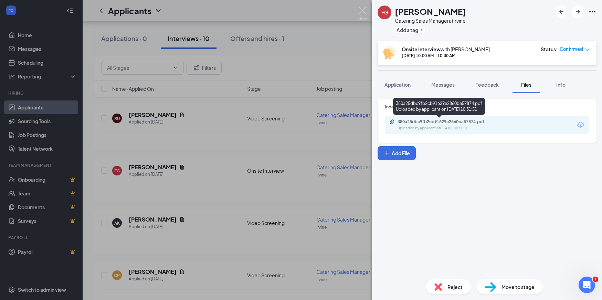
click at [489, 124] on div "380a25dbc9fb2cb91629e2860ba57874.pdf" at bounding box center [445, 122] width 96 height 6
click at [243, 167] on div "FG Faith Gonzalez Catering Sales Manager at Irvine Add a tag Onsite Interview w…" at bounding box center [301, 150] width 602 height 300
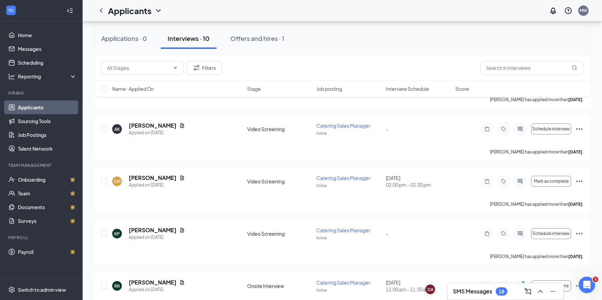
scroll to position [367, 0]
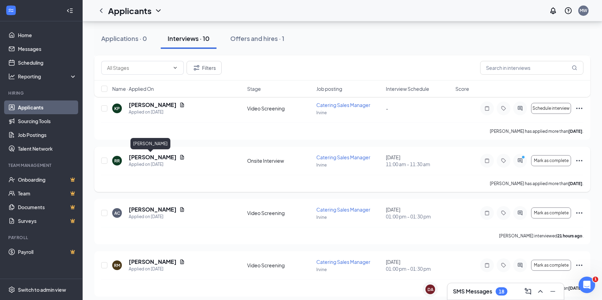
click at [141, 158] on h5 "Russell Rabb" at bounding box center [153, 157] width 48 height 8
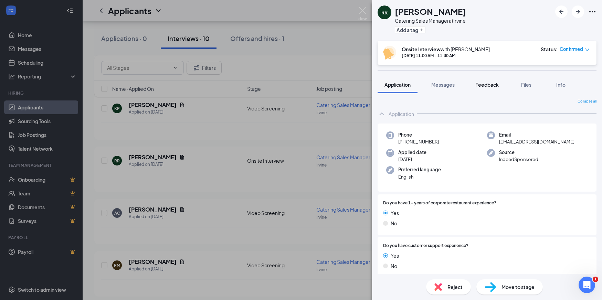
drag, startPoint x: 450, startPoint y: 84, endPoint x: 488, endPoint y: 84, distance: 38.5
click at [450, 84] on span "Messages" at bounding box center [442, 85] width 23 height 6
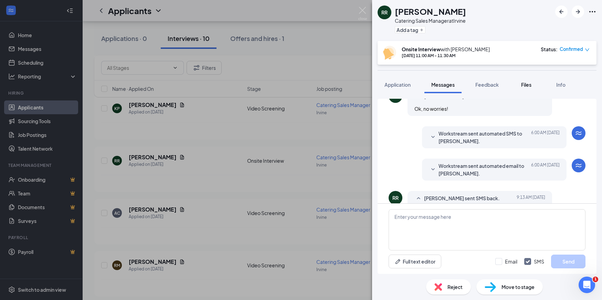
scroll to position [269, 0]
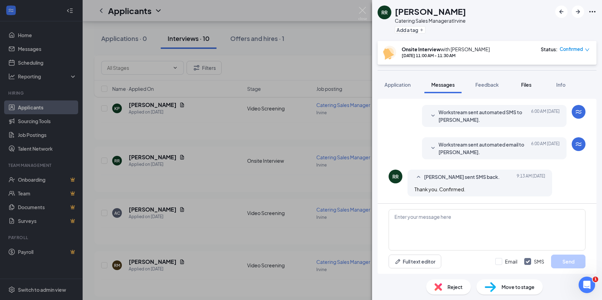
click at [529, 85] on span "Files" at bounding box center [526, 85] width 10 height 6
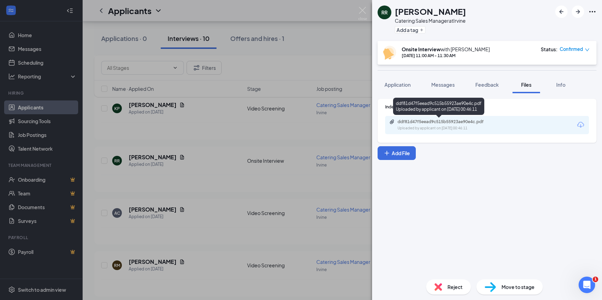
click at [495, 125] on div "ddf81d47f5eead9c515b55923ae90e4c.pdf Uploaded by applicant on Sep 02, 2025 at 0…" at bounding box center [444, 125] width 111 height 12
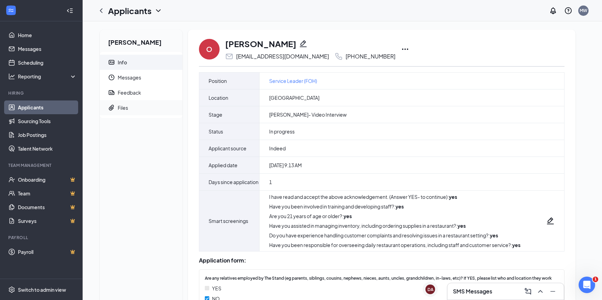
click at [131, 107] on span "Files" at bounding box center [147, 107] width 59 height 15
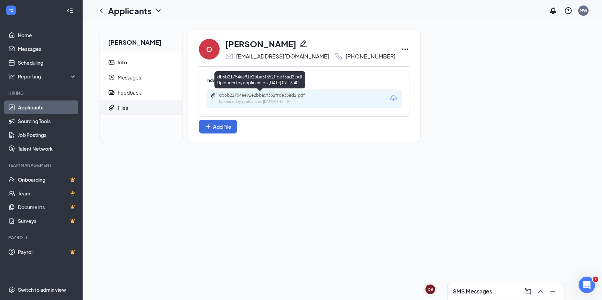
click at [274, 97] on div "db6b21754ee91e2bba5f352ffde33ad2.pdf" at bounding box center [267, 96] width 96 height 6
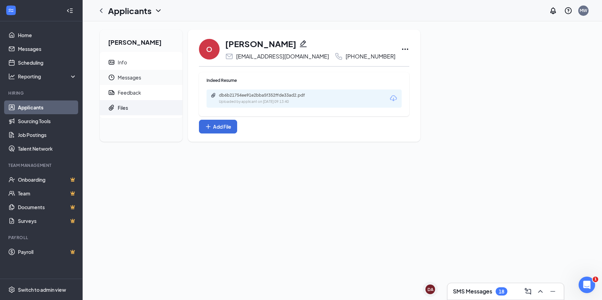
click at [130, 74] on span "Messages" at bounding box center [147, 77] width 59 height 15
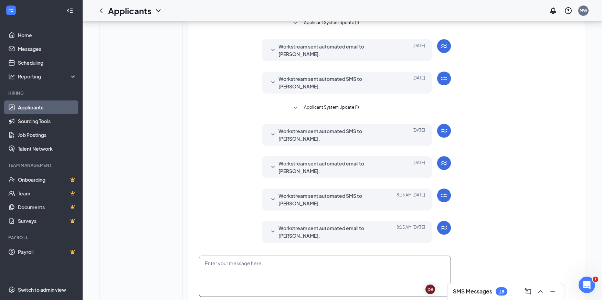
scroll to position [180, 0]
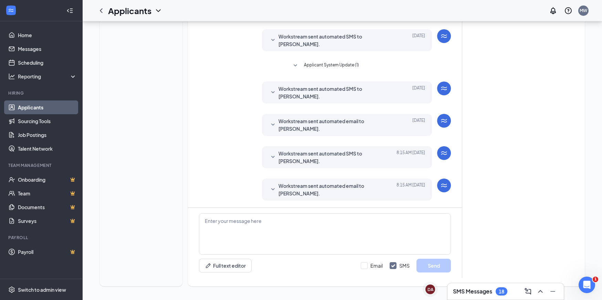
click at [274, 186] on icon "SmallChevronDown" at bounding box center [273, 189] width 8 height 8
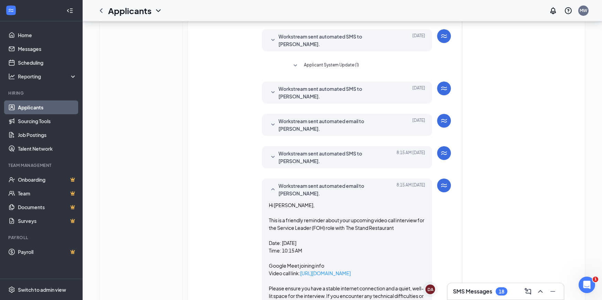
click at [351, 268] on p "Google Meet joining info" at bounding box center [347, 266] width 156 height 8
click at [351, 271] on link "[URL][DOMAIN_NAME]" at bounding box center [325, 273] width 51 height 6
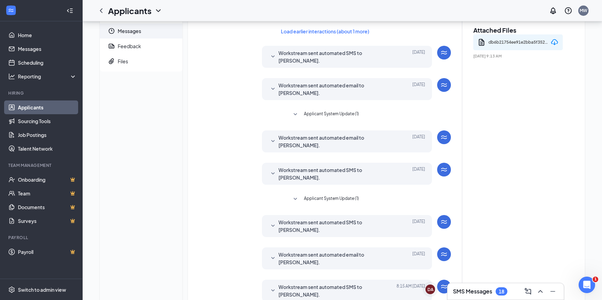
scroll to position [0, 0]
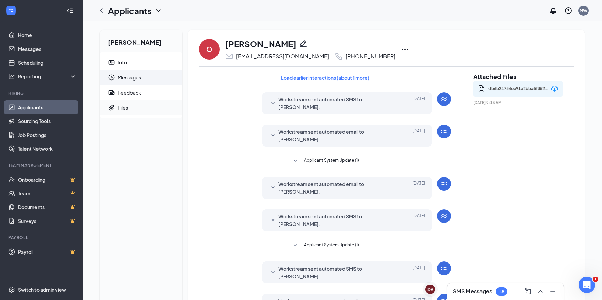
click at [146, 106] on span "Files" at bounding box center [147, 107] width 59 height 15
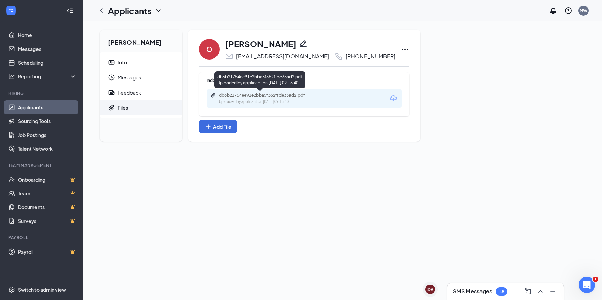
click at [256, 101] on div "Uploaded by applicant on Sep 15, 2025 at 09:13:40" at bounding box center [270, 102] width 103 height 6
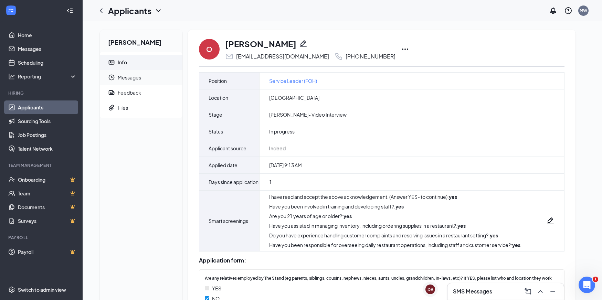
click at [138, 80] on span "Messages" at bounding box center [147, 77] width 59 height 15
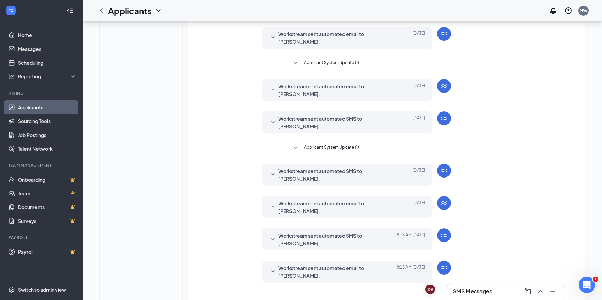
scroll to position [180, 0]
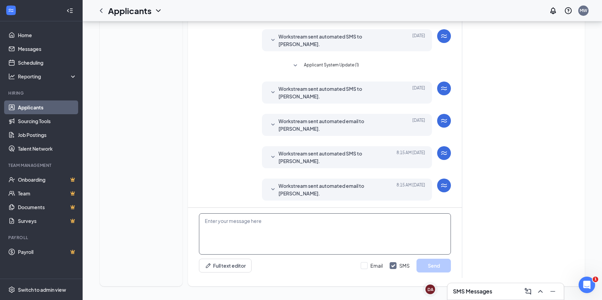
click at [300, 247] on textarea at bounding box center [325, 233] width 252 height 41
type textarea "Hi [PERSON_NAME]. I can oush our video call a little later. You were a little l…"
click at [430, 267] on button "Send" at bounding box center [433, 266] width 34 height 14
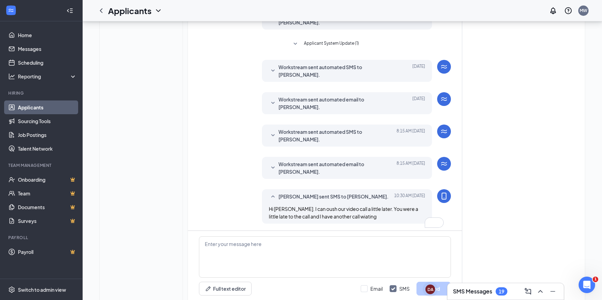
scroll to position [225, 0]
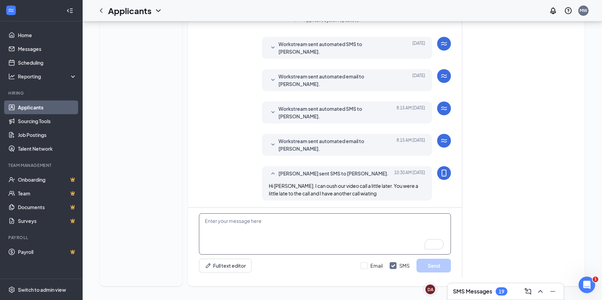
click at [265, 240] on textarea "To enrich screen reader interactions, please activate Accessibility in Grammarl…" at bounding box center [325, 233] width 252 height 41
type textarea "Sorry about that"
drag, startPoint x: 430, startPoint y: 265, endPoint x: 319, endPoint y: 198, distance: 129.5
click at [429, 265] on button "Send" at bounding box center [433, 266] width 34 height 14
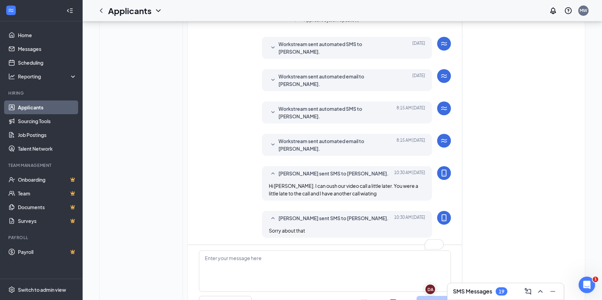
scroll to position [262, 0]
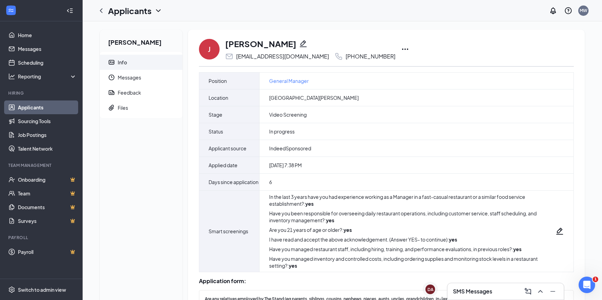
click at [152, 155] on div "Jose Hernandez Info Messages Feedback Files" at bounding box center [141, 236] width 83 height 412
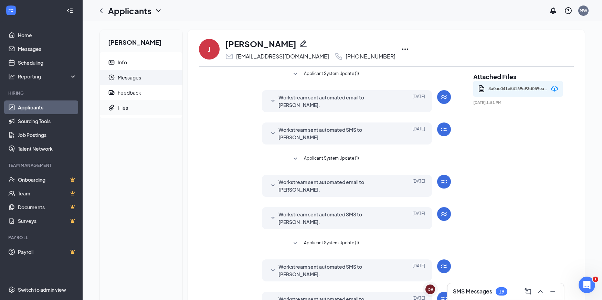
drag, startPoint x: 148, startPoint y: 112, endPoint x: 146, endPoint y: 109, distance: 4.1
click at [148, 112] on span "Files" at bounding box center [147, 107] width 59 height 15
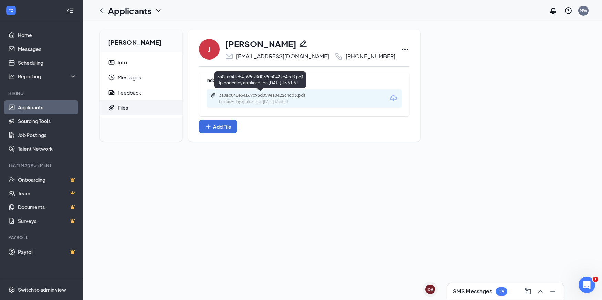
click at [282, 102] on div "Uploaded by applicant on [DATE] 13:51:51" at bounding box center [270, 102] width 103 height 6
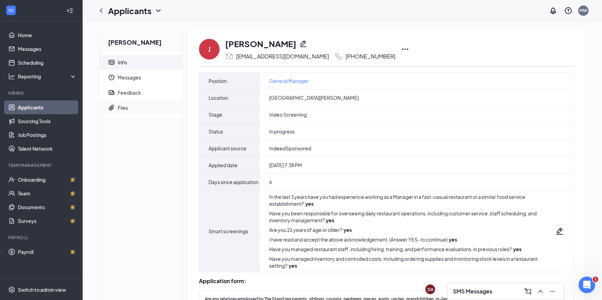
click at [126, 107] on div "Files" at bounding box center [123, 107] width 10 height 7
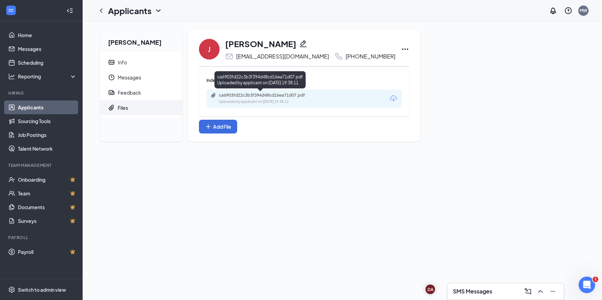
click at [274, 97] on div "ca6903fd22c3b3f394d48cd16ea71d07.pdf" at bounding box center [267, 96] width 96 height 6
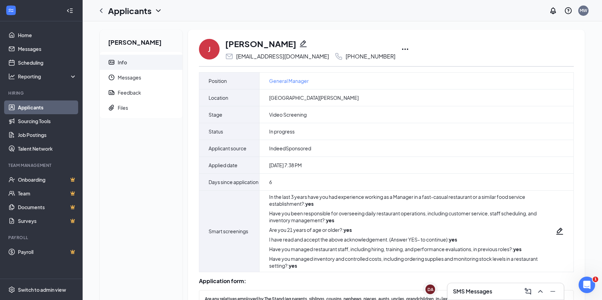
click at [401, 47] on icon "Ellipses" at bounding box center [405, 49] width 8 height 8
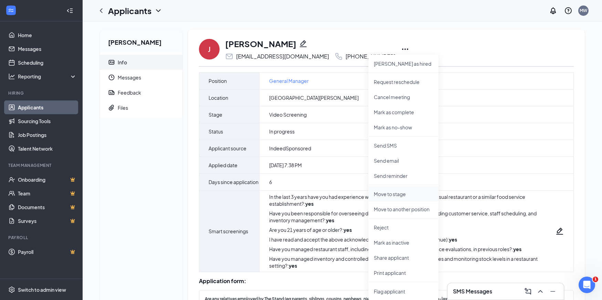
click at [401, 194] on p "Move to stage" at bounding box center [403, 194] width 59 height 7
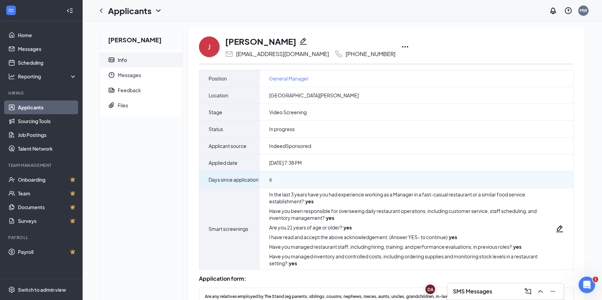
scroll to position [3, 0]
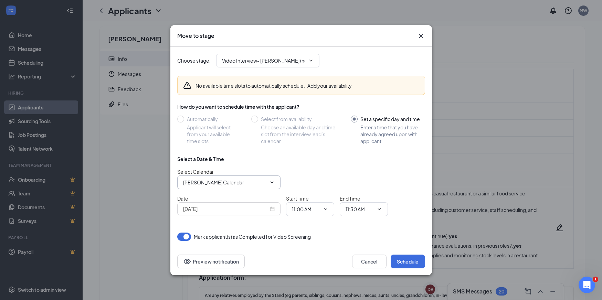
click at [216, 182] on input "[PERSON_NAME] Calendar" at bounding box center [224, 183] width 83 height 8
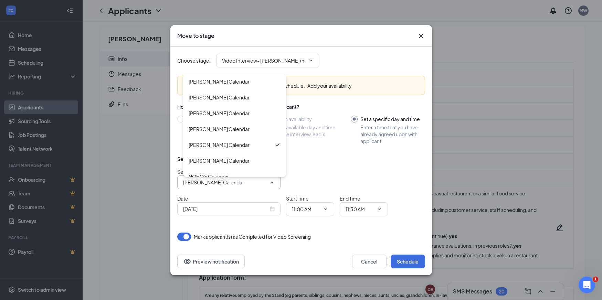
scroll to position [269, 0]
click at [219, 126] on div "[PERSON_NAME] Calendar" at bounding box center [219, 130] width 61 height 8
type input "[PERSON_NAME] Calendar"
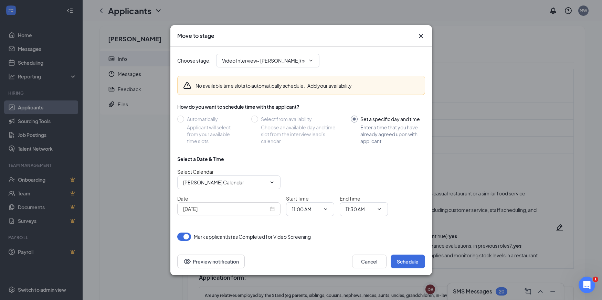
click at [226, 209] on input "Sep 16, 2025" at bounding box center [225, 209] width 85 height 8
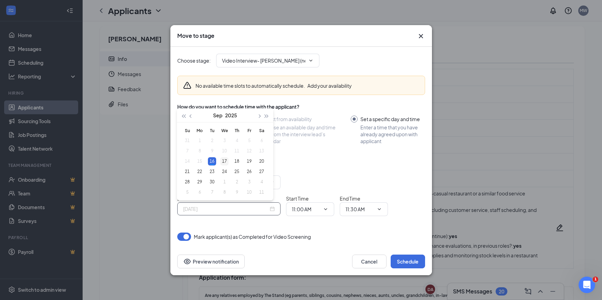
type input "Sep 17, 2025"
click at [224, 160] on div "17" at bounding box center [224, 161] width 8 height 8
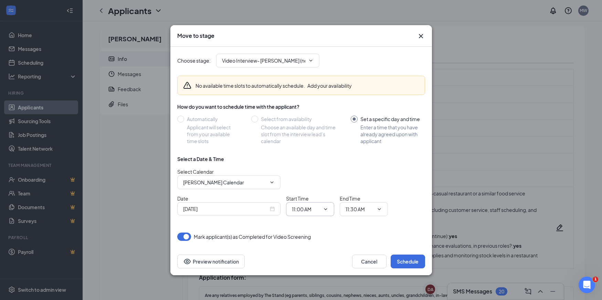
click at [308, 210] on input "11:00 AM" at bounding box center [306, 209] width 28 height 8
drag, startPoint x: 308, startPoint y: 173, endPoint x: 356, endPoint y: 188, distance: 50.3
click at [308, 173] on div "02:00 PM" at bounding box center [307, 173] width 20 height 8
type input "02:00 PM"
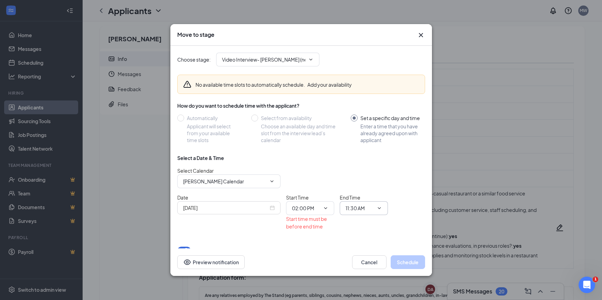
click at [363, 209] on input "11:30 AM" at bounding box center [359, 208] width 28 height 8
click at [367, 126] on div "02:30 PM" at bounding box center [361, 125] width 20 height 8
type input "02:30 PM"
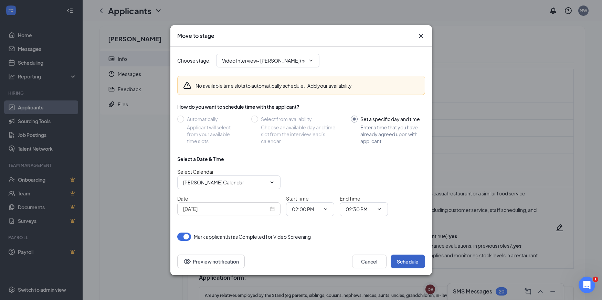
click at [408, 258] on button "Schedule" at bounding box center [407, 262] width 34 height 14
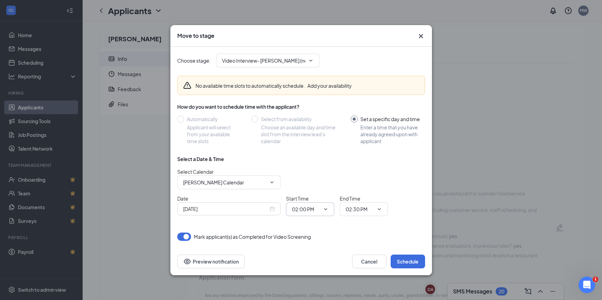
click at [308, 210] on input "02:00 PM" at bounding box center [306, 209] width 28 height 8
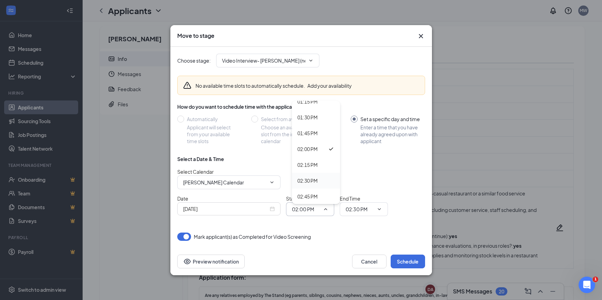
scroll to position [848, 0]
click at [310, 179] on div "02:30 PM" at bounding box center [307, 179] width 20 height 8
type input "02:30 PM"
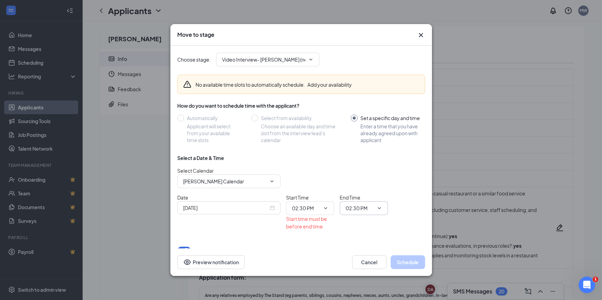
click at [352, 210] on input "02:30 PM" at bounding box center [359, 208] width 28 height 8
click at [368, 124] on div "03:00 PM" at bounding box center [361, 125] width 20 height 8
type input "03:00 PM"
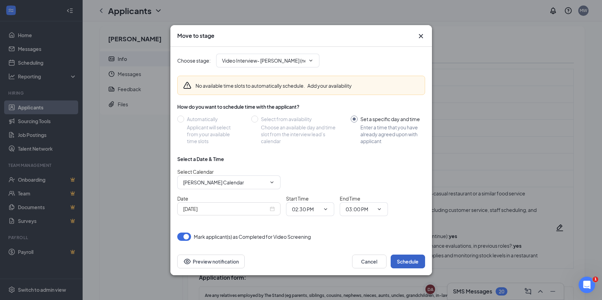
click at [402, 260] on button "Schedule" at bounding box center [407, 262] width 34 height 14
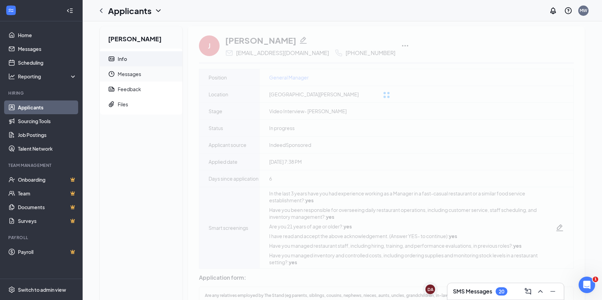
click at [123, 75] on span "Messages" at bounding box center [147, 73] width 59 height 15
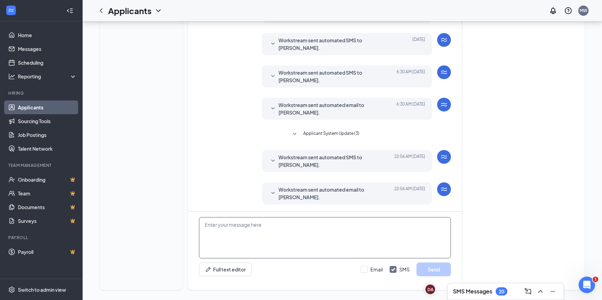
scroll to position [115, 0]
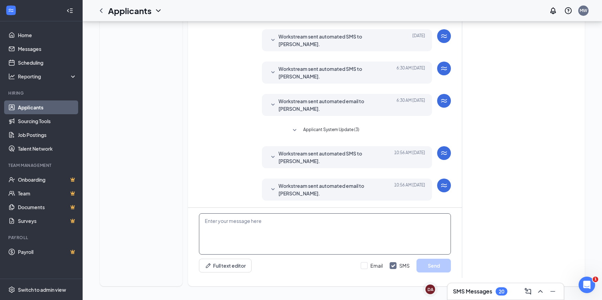
click at [268, 238] on textarea at bounding box center [325, 233] width 252 height 41
type textarea "The video call will be at 2:30pm"
click at [422, 265] on button "Send" at bounding box center [433, 266] width 34 height 14
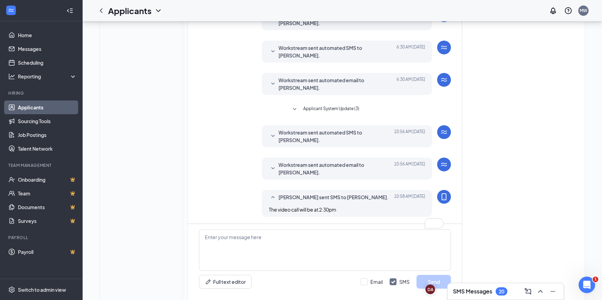
scroll to position [152, 0]
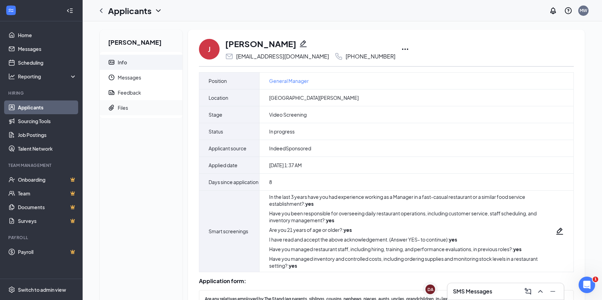
click at [145, 107] on span "Files" at bounding box center [147, 107] width 59 height 15
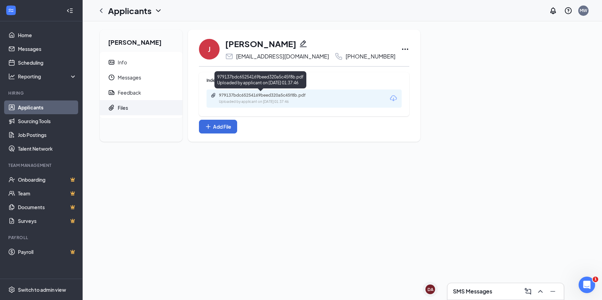
click at [281, 99] on div "Uploaded by applicant on Sep 08, 2025 at 01:37:46" at bounding box center [270, 102] width 103 height 6
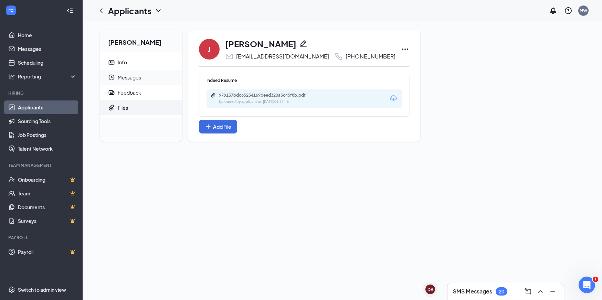
click at [146, 78] on span "Messages" at bounding box center [147, 77] width 59 height 15
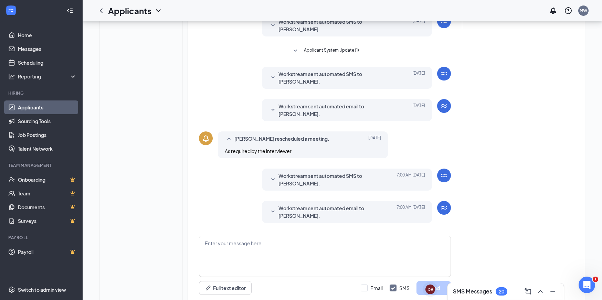
scroll to position [184, 0]
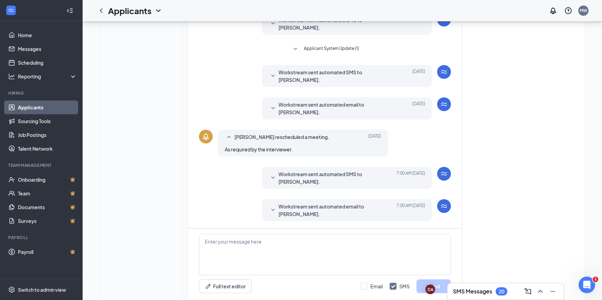
click at [272, 206] on icon "SmallChevronDown" at bounding box center [273, 210] width 8 height 8
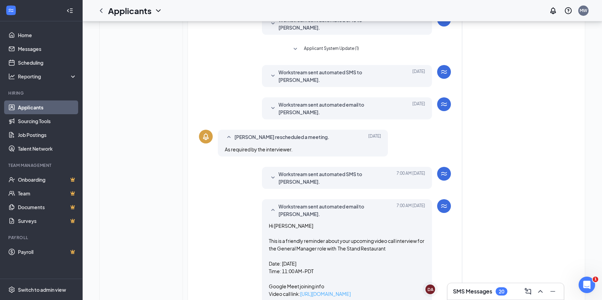
click at [349, 291] on link "https://meet.google.com/wob-ygcy-dre" at bounding box center [325, 294] width 51 height 6
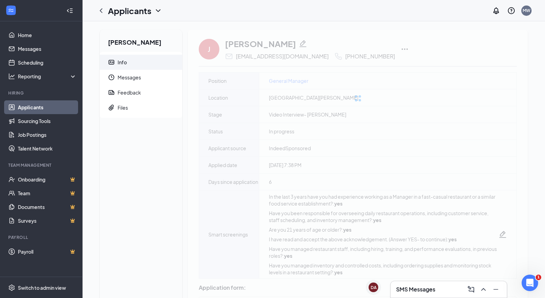
scroll to position [3, 0]
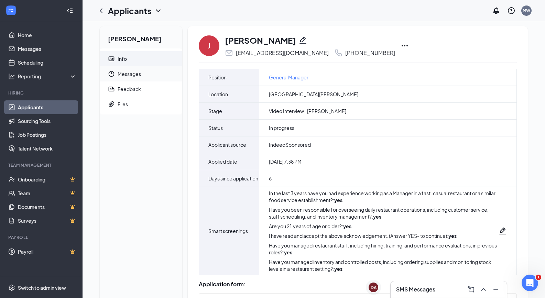
click at [131, 76] on span "Messages" at bounding box center [147, 73] width 59 height 15
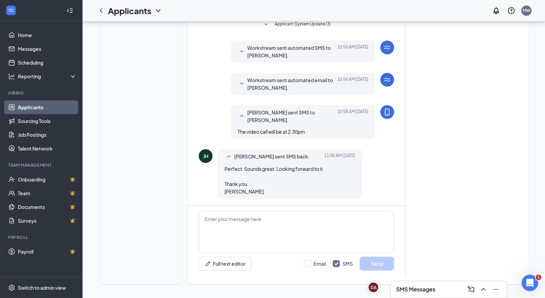
scroll to position [137, 0]
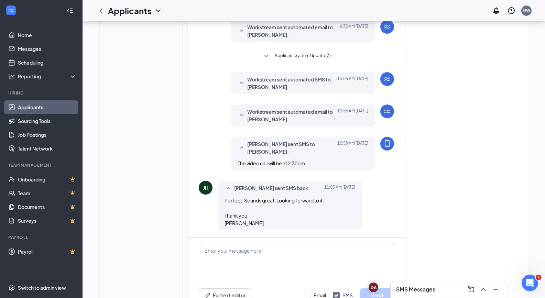
click at [266, 118] on span "Workstream sent automated email to [PERSON_NAME]." at bounding box center [292, 115] width 90 height 15
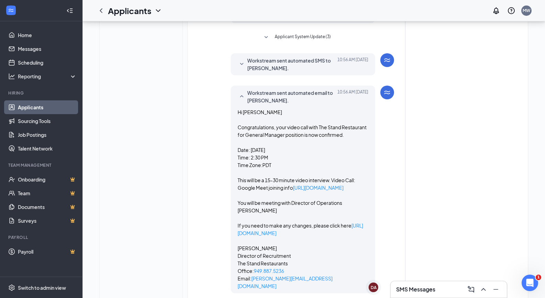
scroll to position [161, 0]
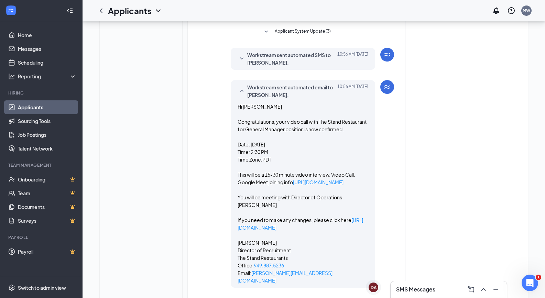
drag, startPoint x: 249, startPoint y: 193, endPoint x: 264, endPoint y: 199, distance: 16.5
click at [264, 199] on div "Workstream sent automated email to [PERSON_NAME]. [DATE] 10:56 AM Hi [PERSON_NA…" at bounding box center [303, 184] width 144 height 208
copy p "Google Meet joining info [URL][DOMAIN_NAME]"
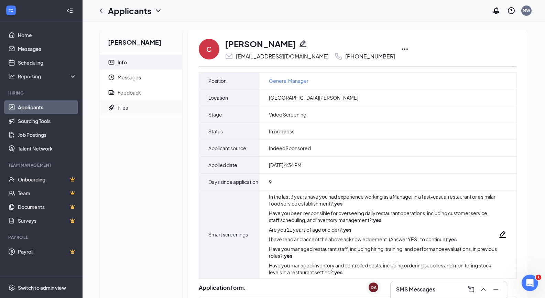
click at [129, 107] on span "Files" at bounding box center [147, 107] width 59 height 15
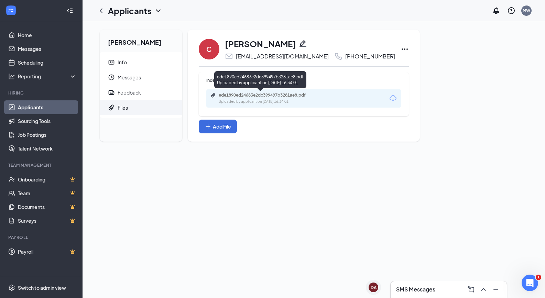
click at [306, 100] on div "Uploaded by applicant on Sep 07, 2025 at 16:34:01" at bounding box center [270, 102] width 103 height 6
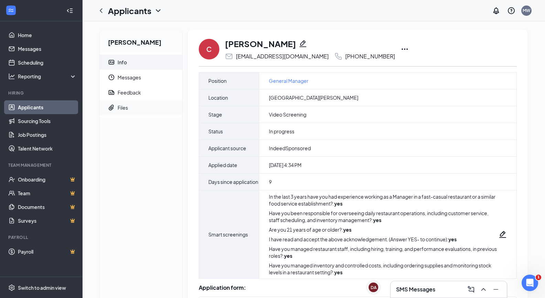
click at [132, 109] on span "Files" at bounding box center [147, 107] width 59 height 15
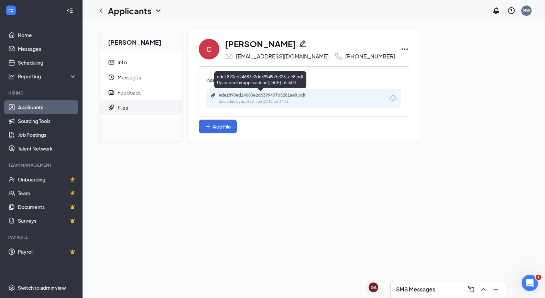
click at [262, 95] on div "ede1890ed24683e2dc399497b3281ae8.pdf" at bounding box center [267, 96] width 96 height 6
click at [133, 81] on span "Messages" at bounding box center [147, 77] width 59 height 15
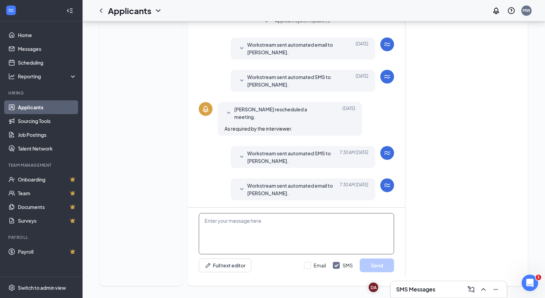
scroll to position [213, 0]
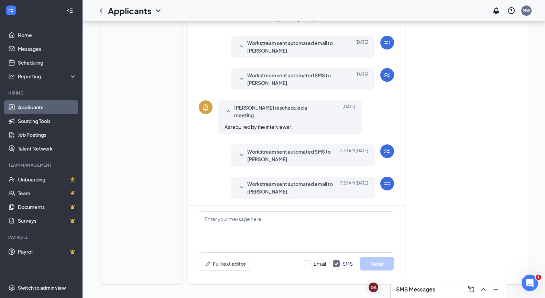
click at [242, 187] on icon "SmallChevronDown" at bounding box center [241, 187] width 3 height 2
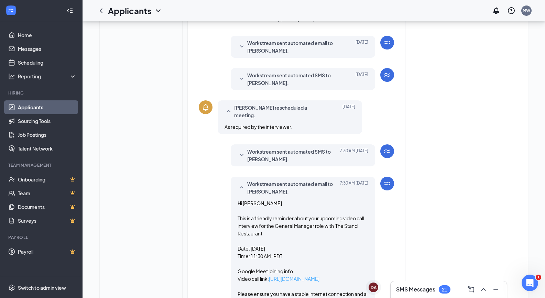
click at [303, 278] on link "https://meet.google.com/wob-ygcy-dre" at bounding box center [294, 279] width 51 height 6
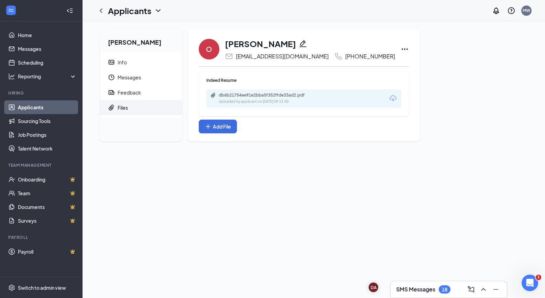
click at [53, 106] on link "Applicants" at bounding box center [47, 107] width 59 height 14
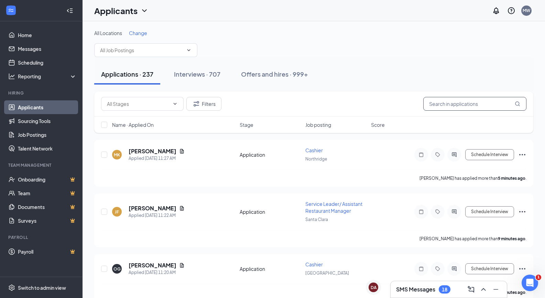
click at [486, 106] on input "text" at bounding box center [475, 104] width 103 height 14
paste input "[PERSON_NAME]"
type input "[PERSON_NAME]"
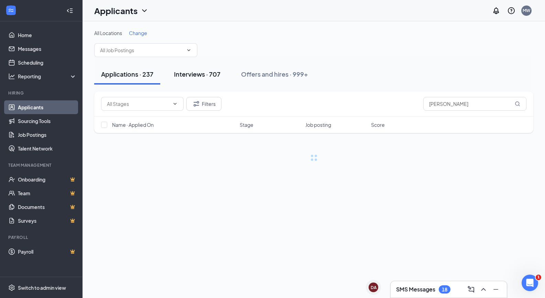
click at [187, 76] on div "Interviews · 707" at bounding box center [197, 74] width 46 height 9
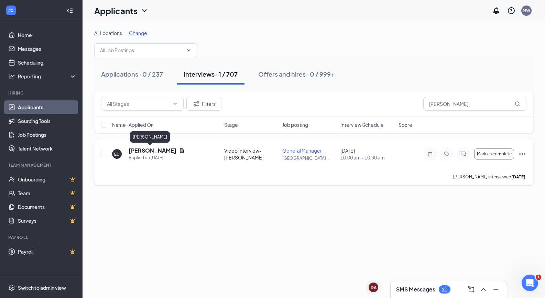
click at [133, 151] on h5 "[PERSON_NAME]" at bounding box center [153, 151] width 48 height 8
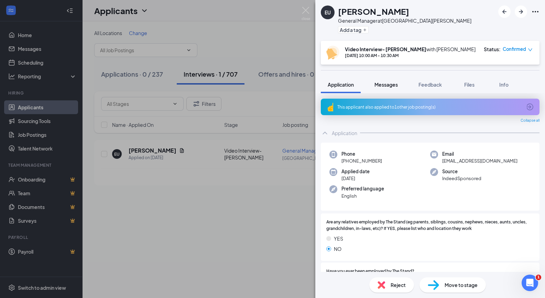
click at [386, 84] on span "Messages" at bounding box center [386, 85] width 23 height 6
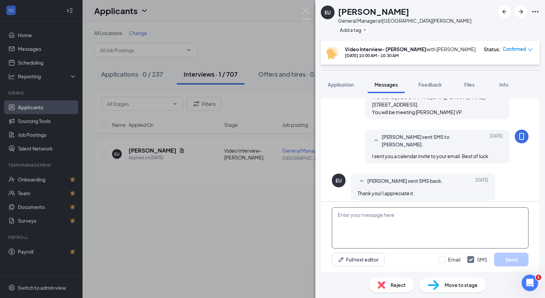
scroll to position [328, 0]
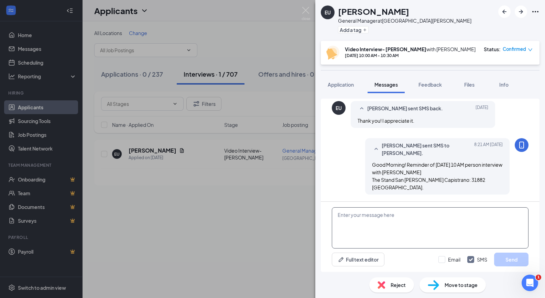
click at [393, 227] on textarea at bounding box center [430, 227] width 197 height 41
type textarea "h"
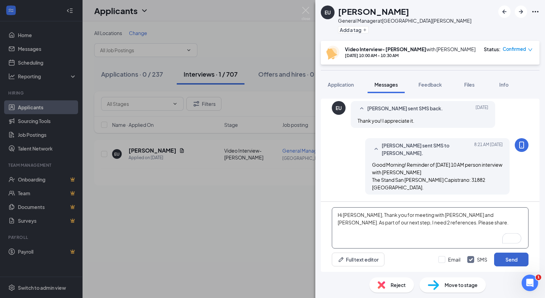
type textarea "Hi [PERSON_NAME], Thank you for meeting with [PERSON_NAME] and [PERSON_NAME]. A…"
click at [511, 261] on button "Send" at bounding box center [511, 260] width 34 height 14
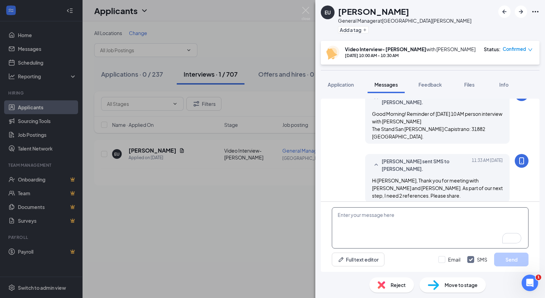
scroll to position [379, 0]
